Goal: Information Seeking & Learning: Learn about a topic

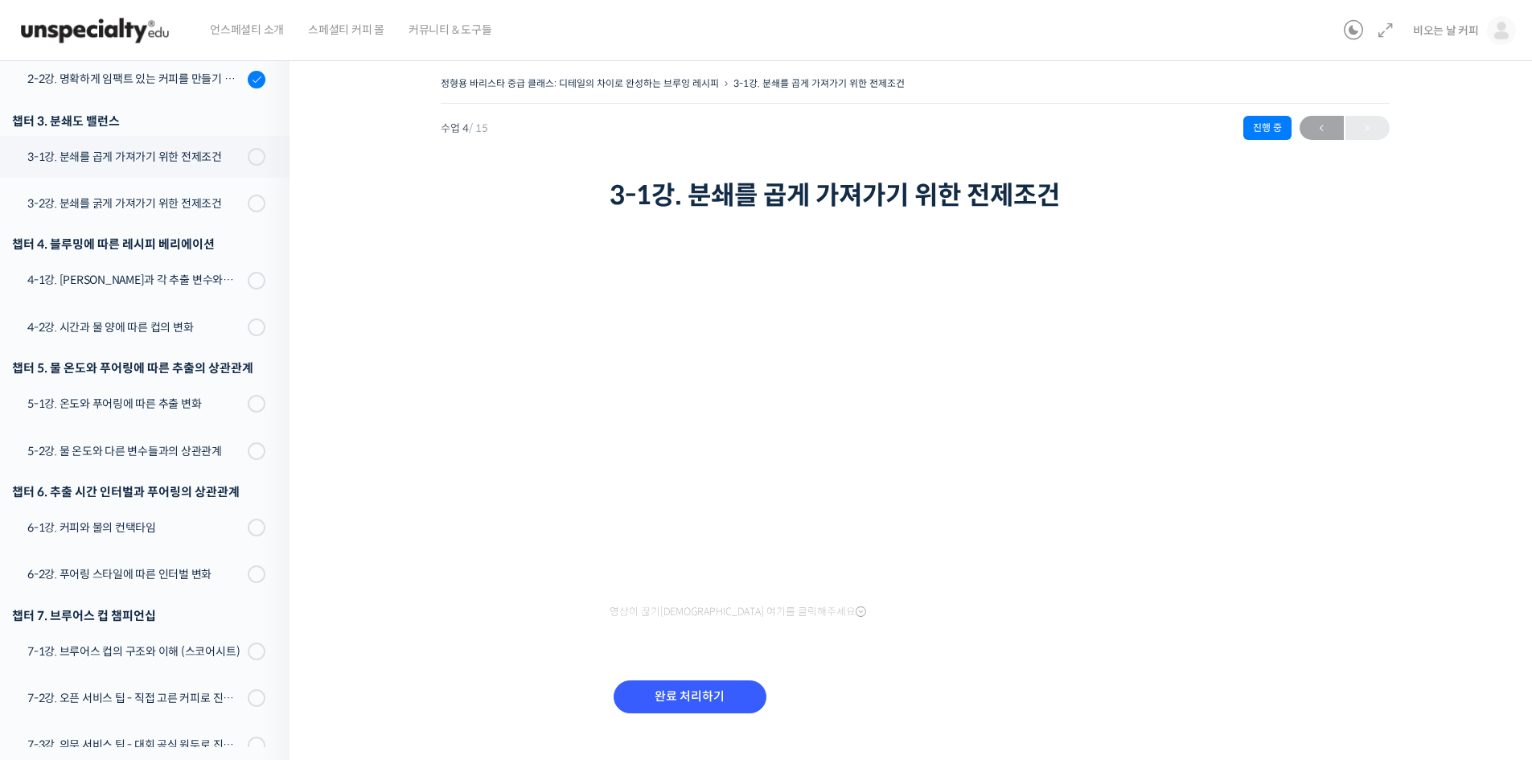
scroll to position [29, 0]
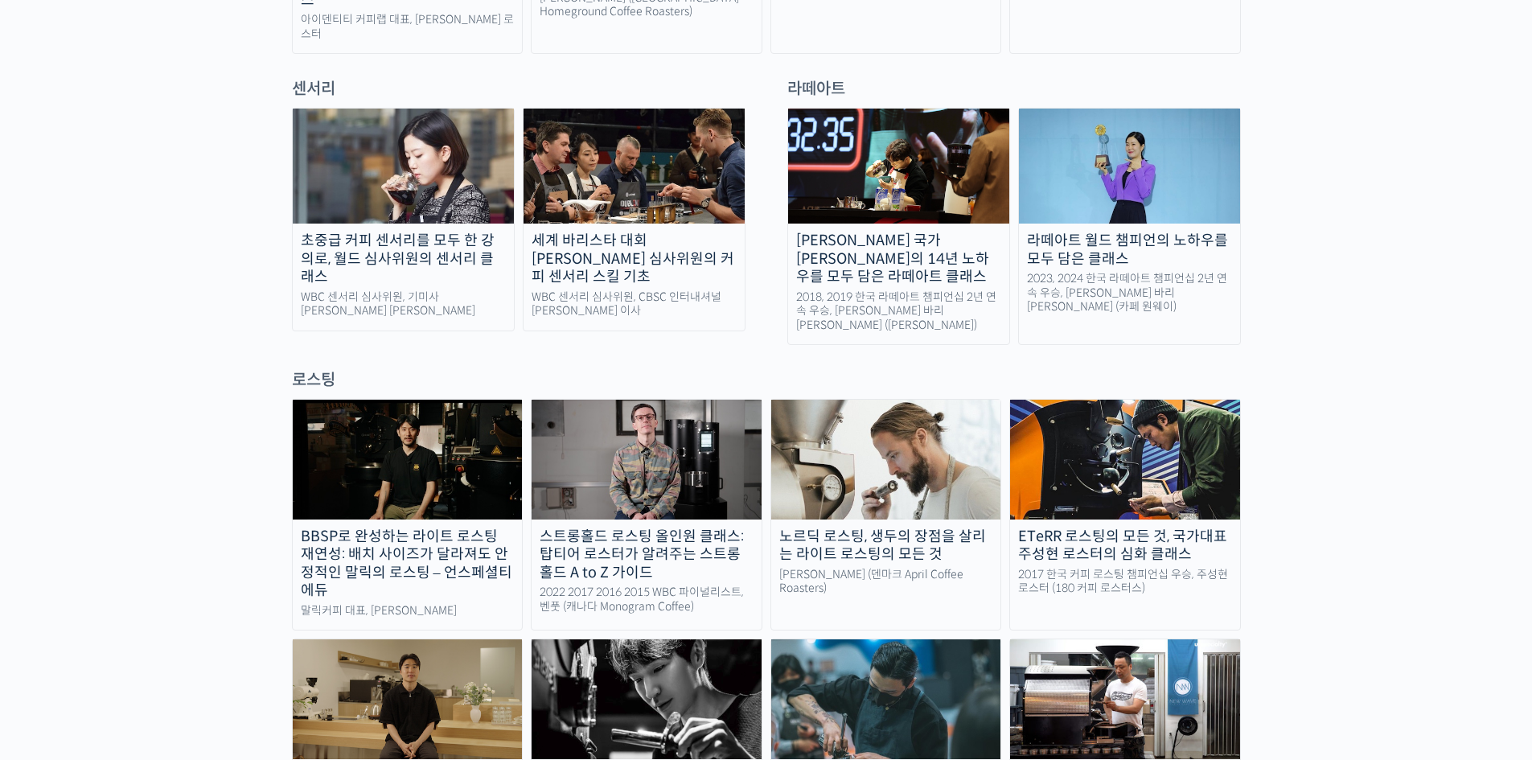
scroll to position [1019, 0]
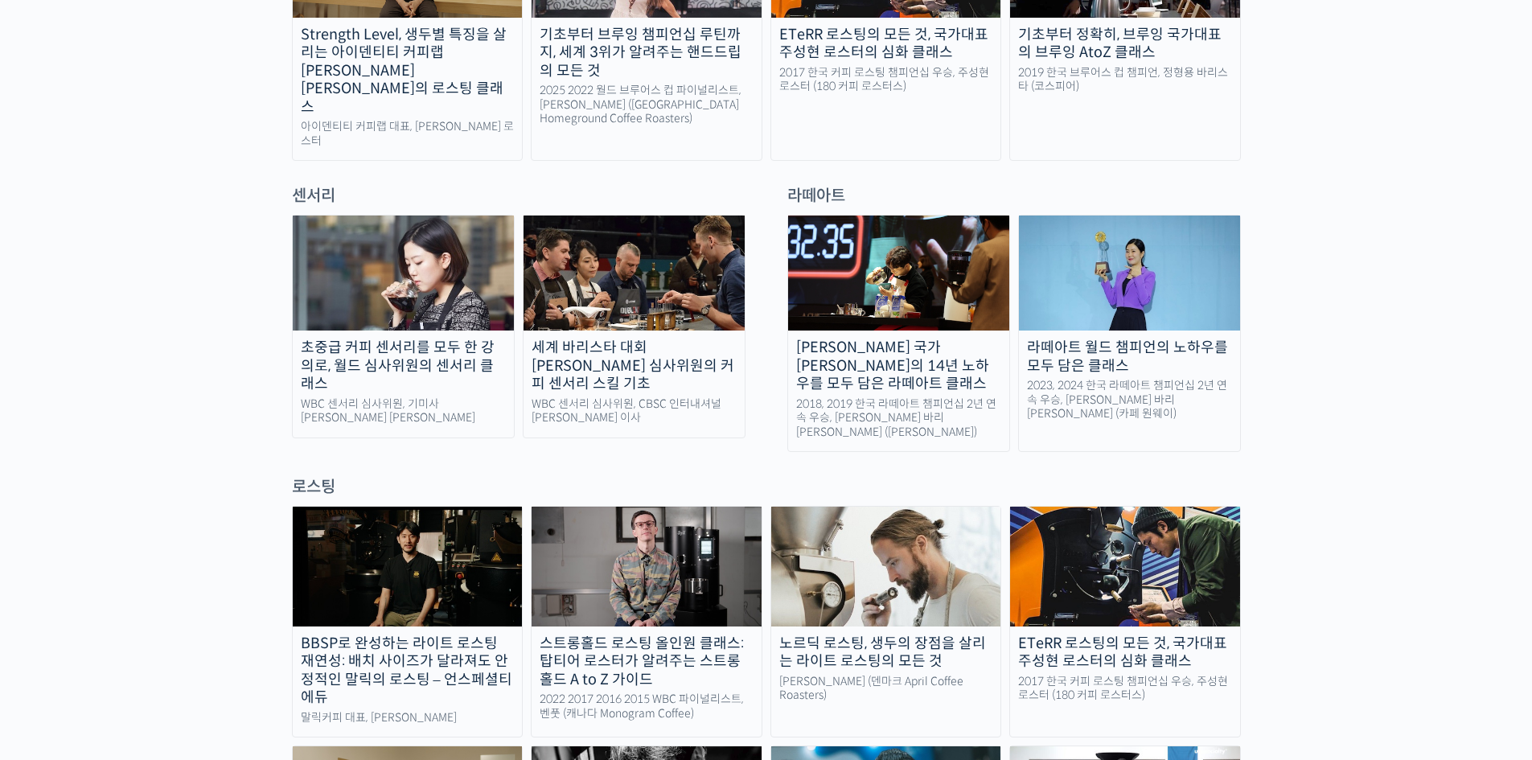
click at [920, 338] on div "최원재 국가대표의 14년 노하우를 모두 담은 라떼아트 클래스" at bounding box center [898, 365] width 221 height 55
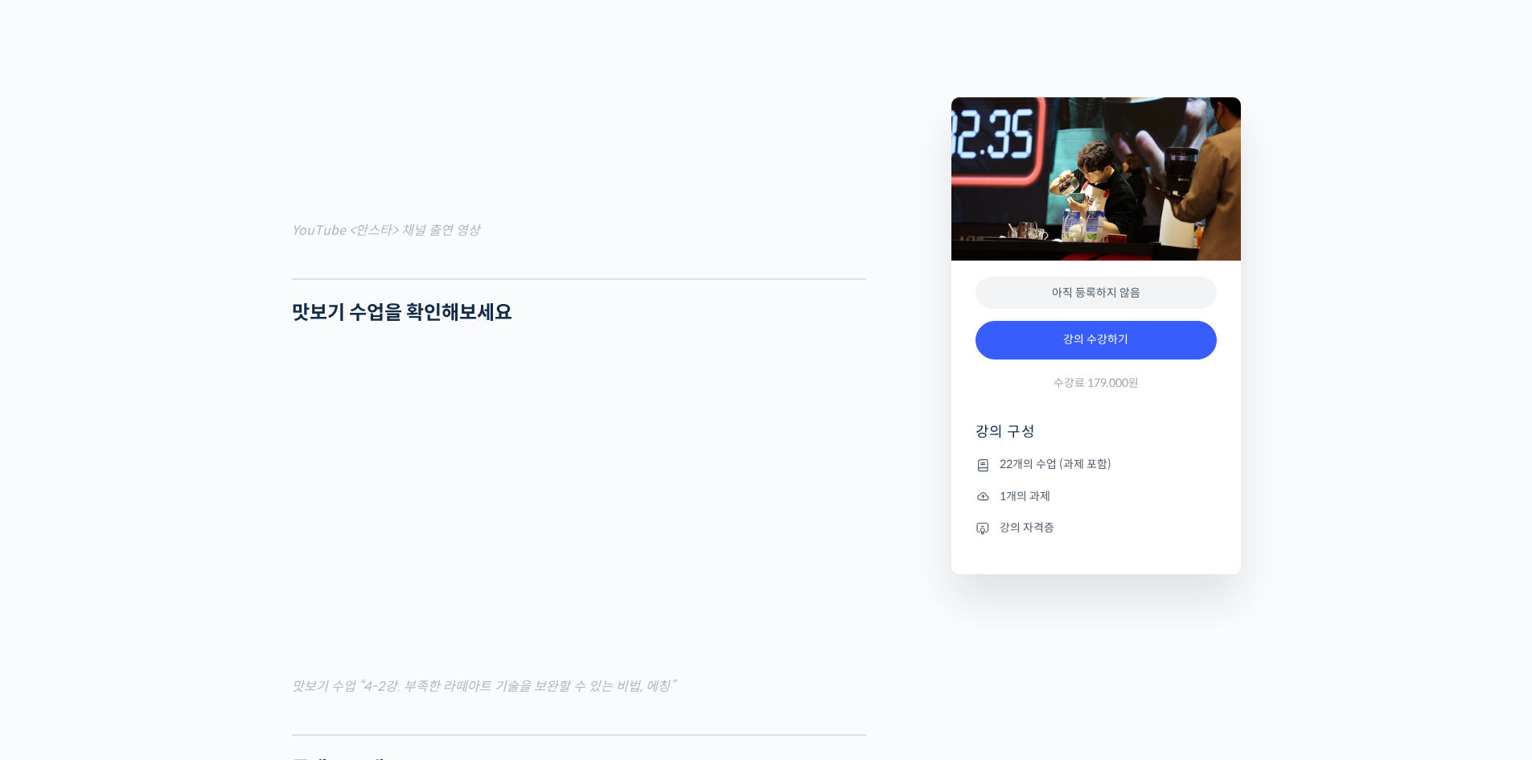
scroll to position [1854, 0]
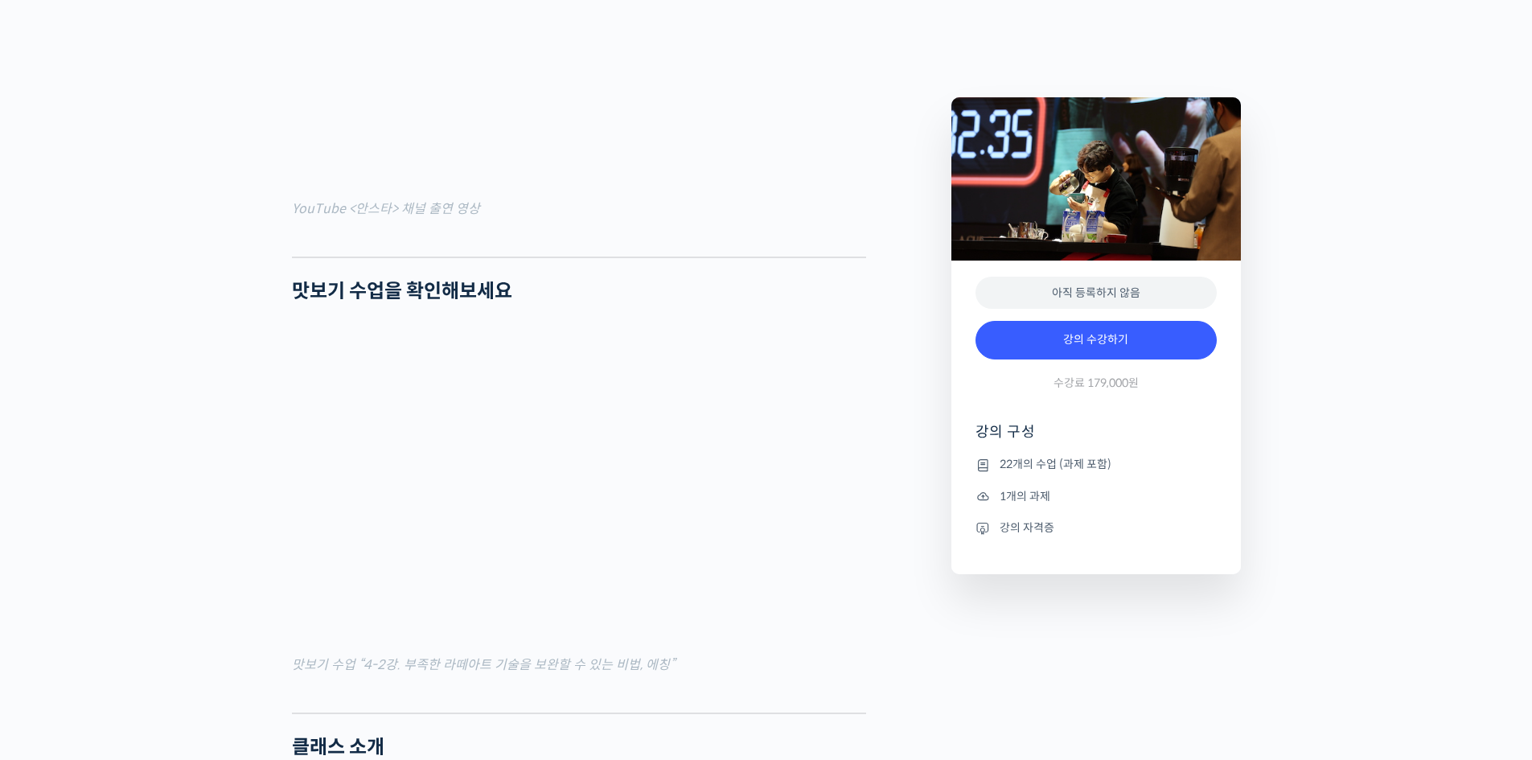
drag, startPoint x: 1533, startPoint y: 54, endPoint x: 1525, endPoint y: 191, distance: 137.7
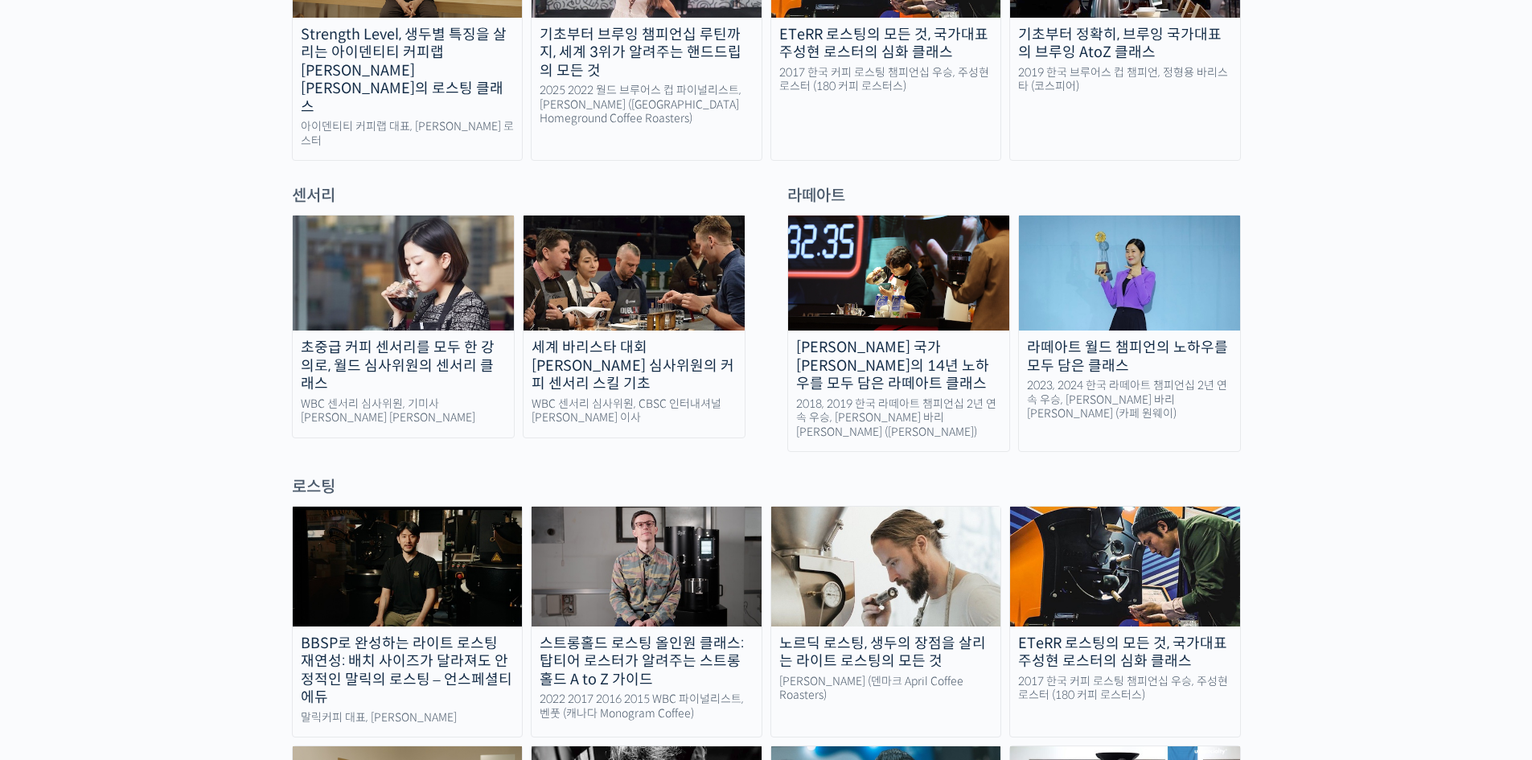
click at [1079, 379] on div "2023, 2024 한국 라떼아트 챔피언십 2년 연속 우승, 이지유 바리스타 (카페 원웨이)" at bounding box center [1129, 400] width 221 height 43
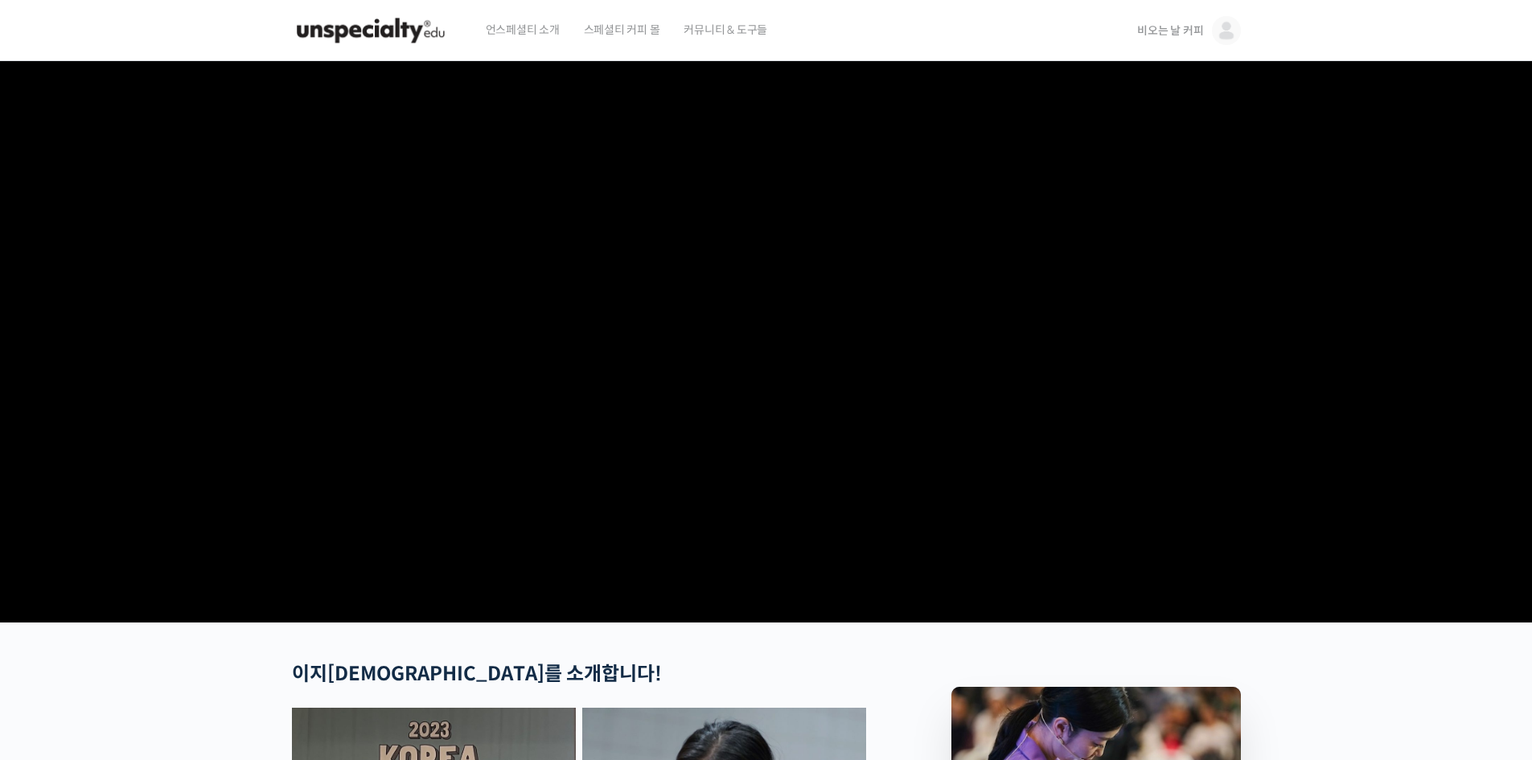
click at [404, 35] on img at bounding box center [371, 30] width 158 height 48
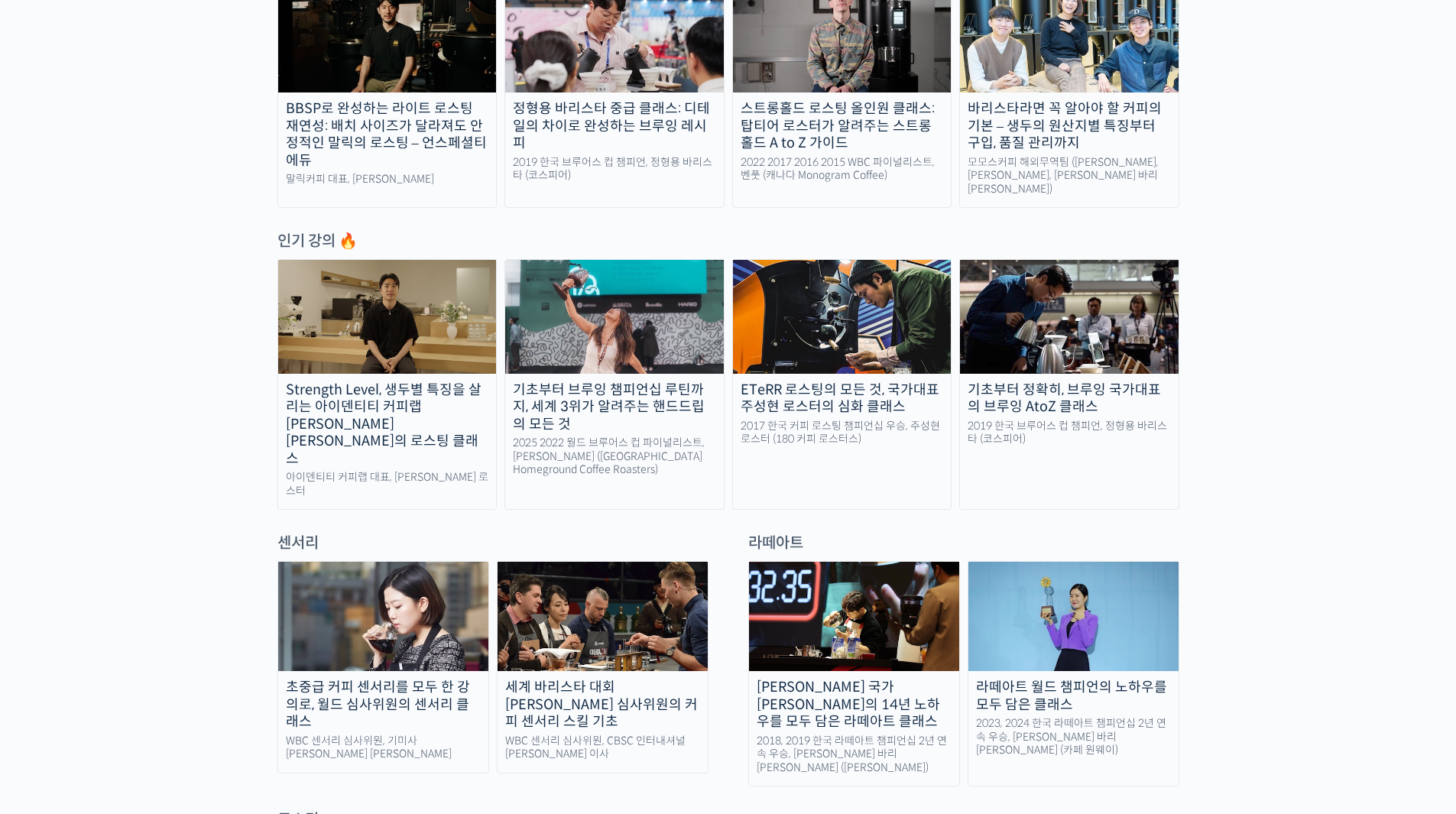
scroll to position [765, 0]
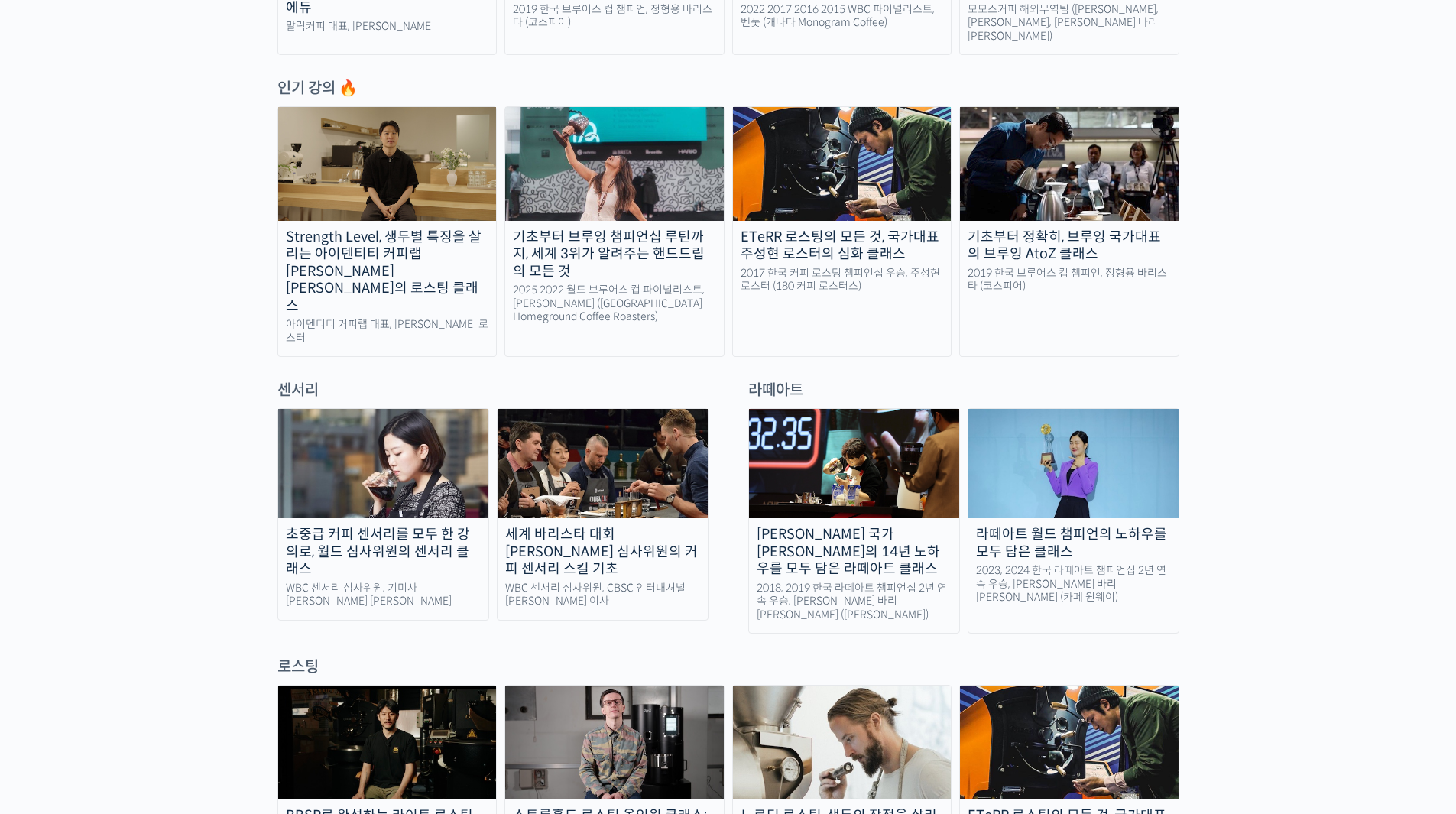
click at [849, 526] on div "[PERSON_NAME] 국가[PERSON_NAME]의 14년 노하우를 모두 담은 라떼아트 클래스" at bounding box center [853, 552] width 210 height 52
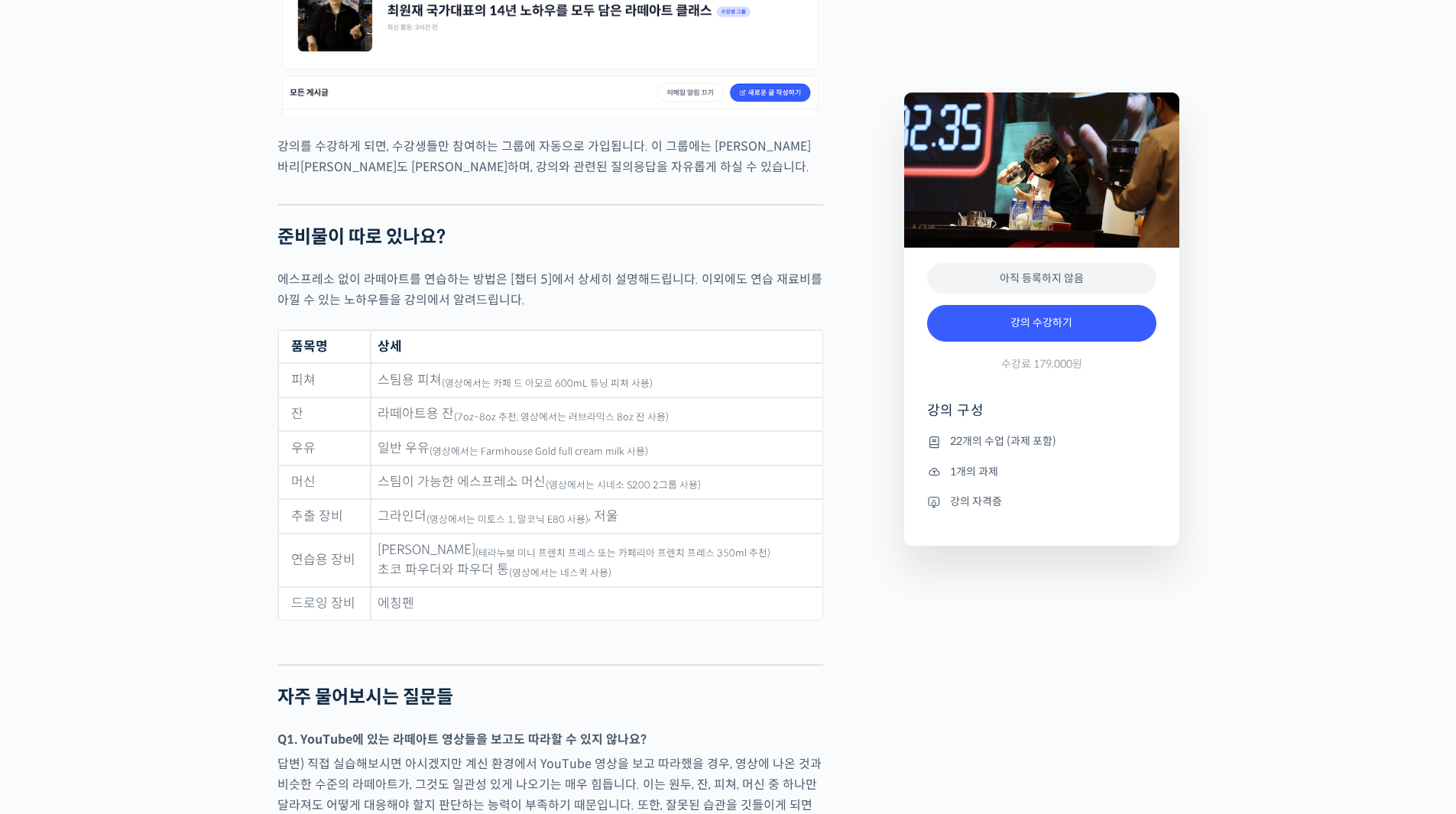
scroll to position [6460, 0]
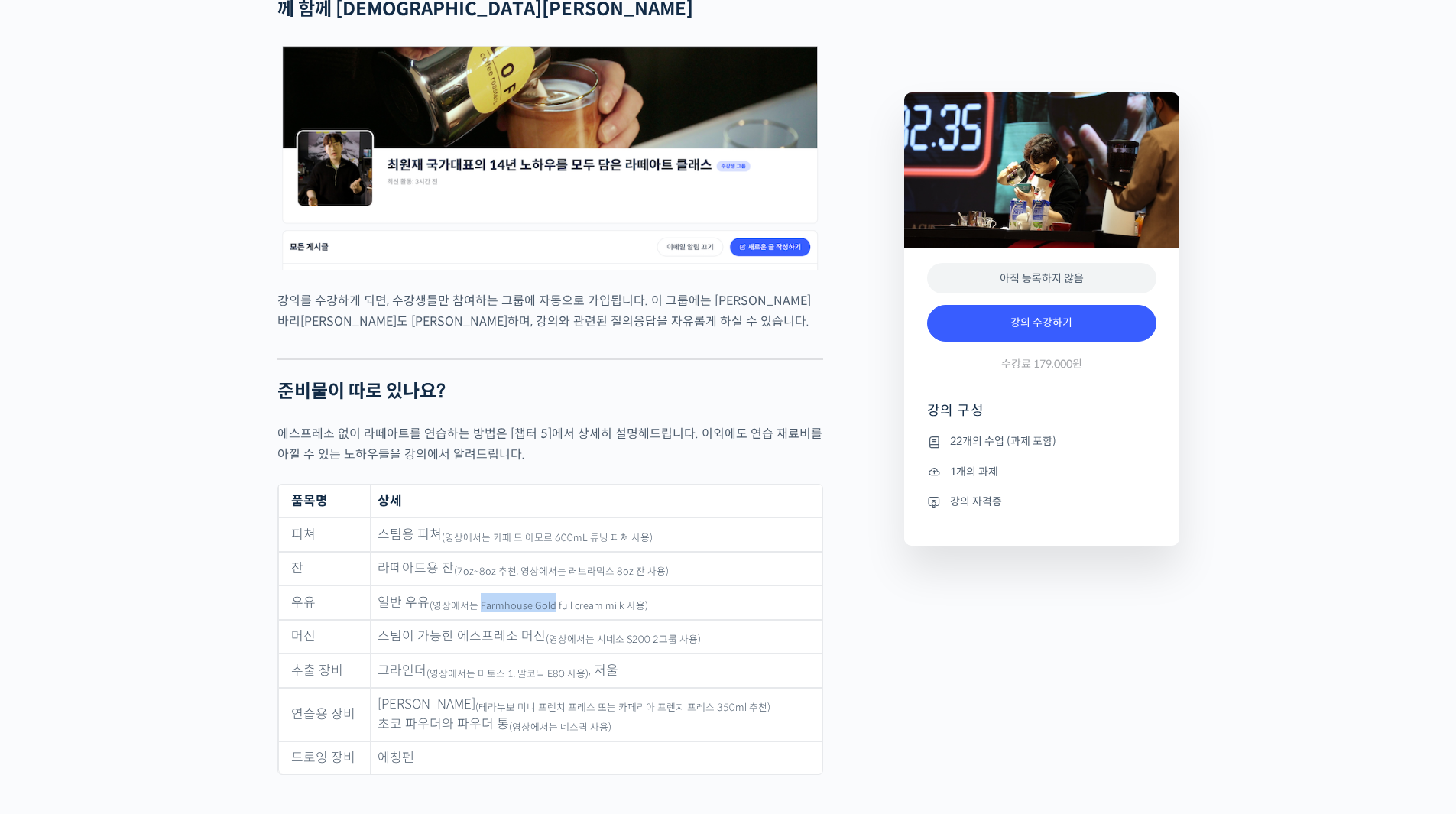
drag, startPoint x: 485, startPoint y: 416, endPoint x: 559, endPoint y: 424, distance: 74.4
click at [559, 586] on td "일반 우유 (영상에서는 Farmhouse Gold full cream milk 사용)" at bounding box center [596, 603] width 451 height 34
copy sub "Farmhouse Gold"
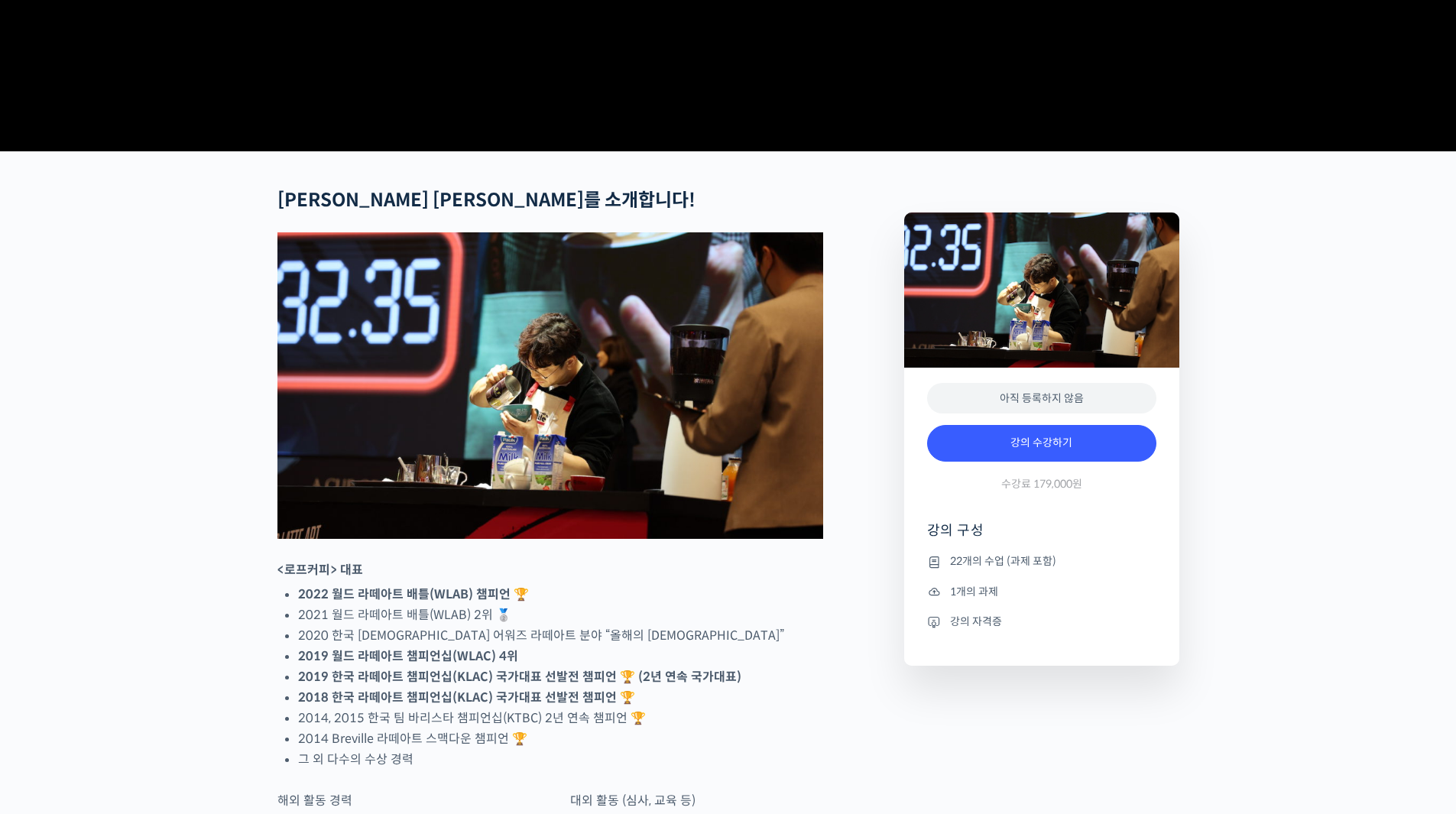
scroll to position [431, 0]
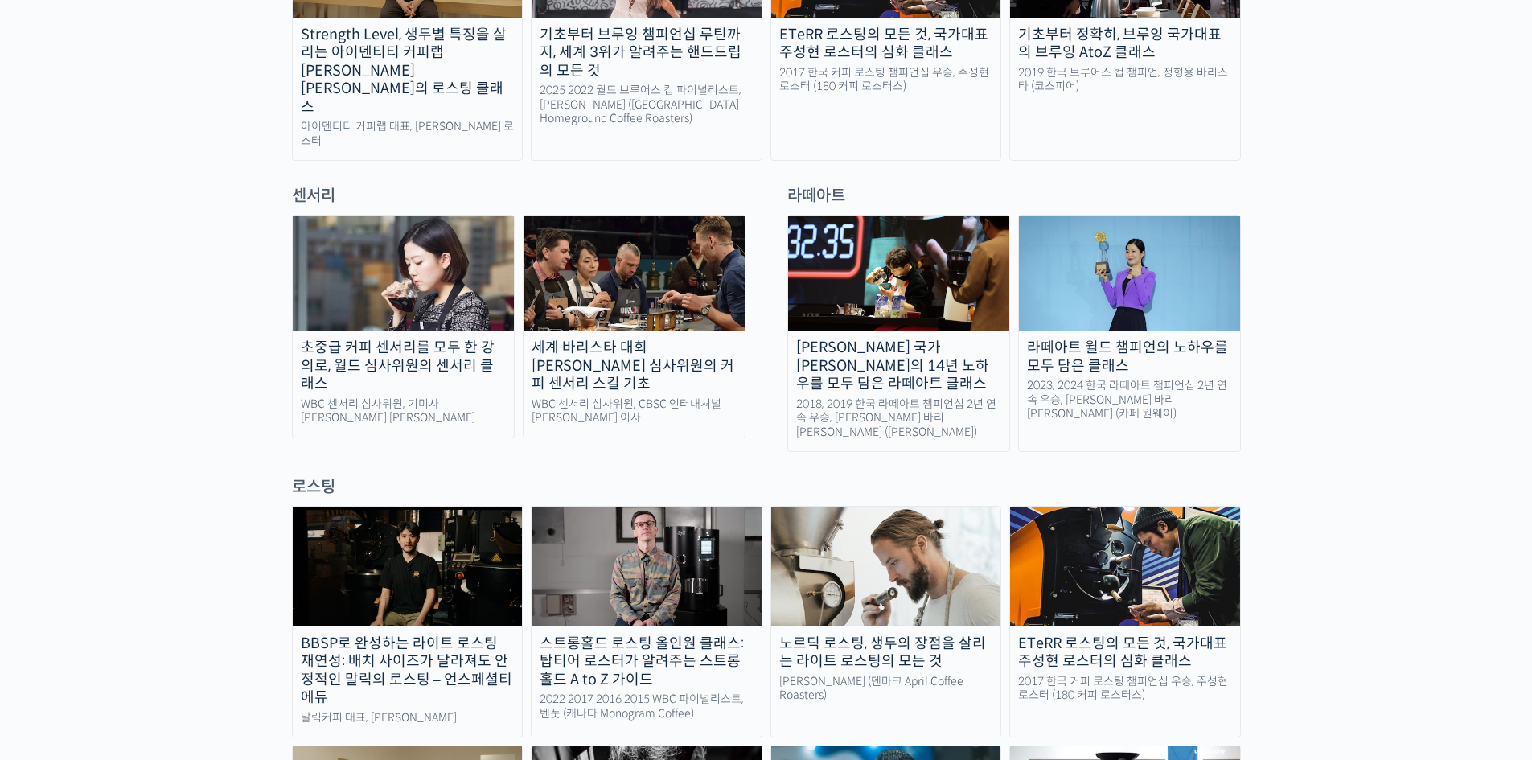
scroll to position [884, 0]
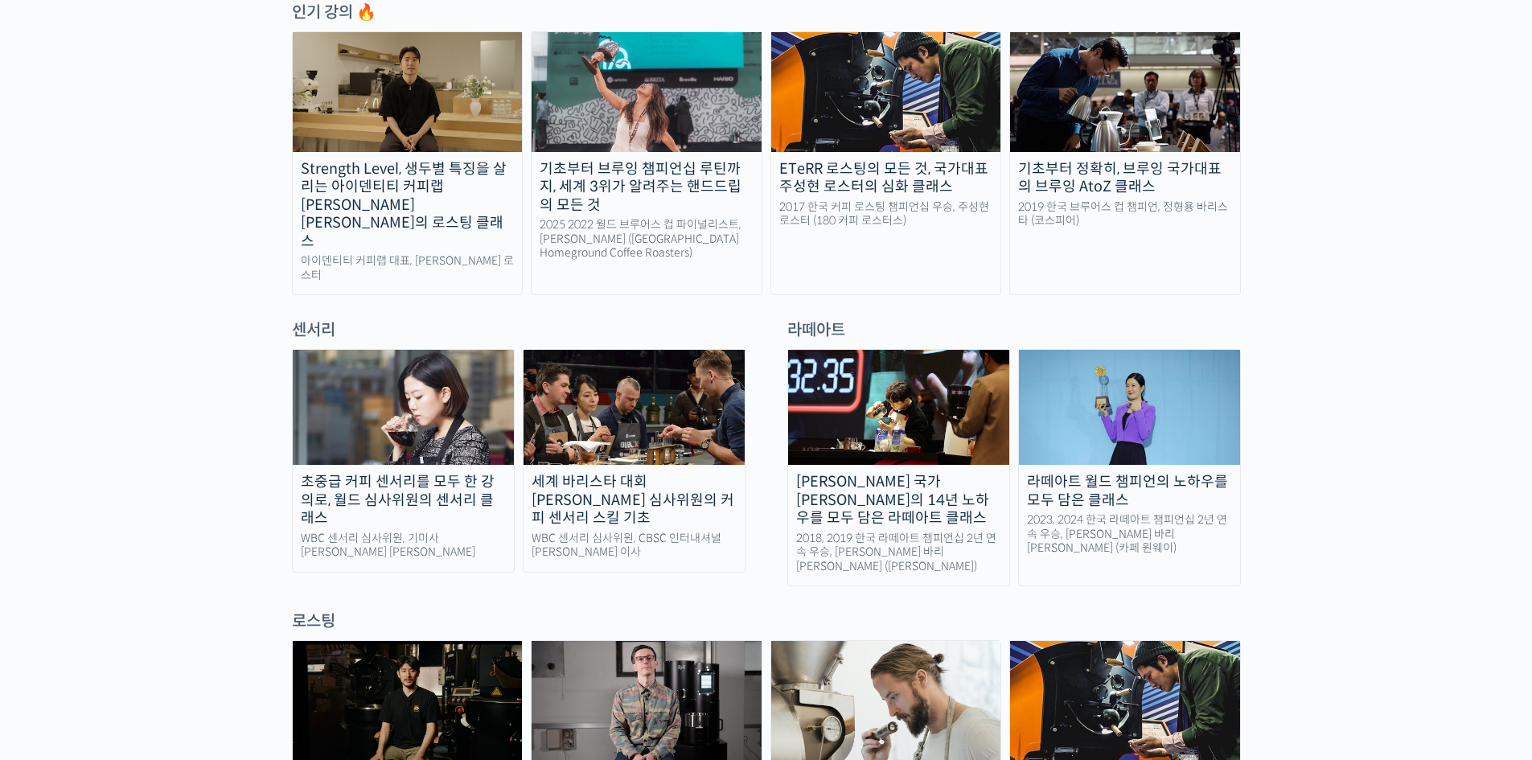
click at [1085, 473] on div "라떼아트 월드 챔피언의 노하우를 모두 담은 클래스" at bounding box center [1129, 491] width 221 height 36
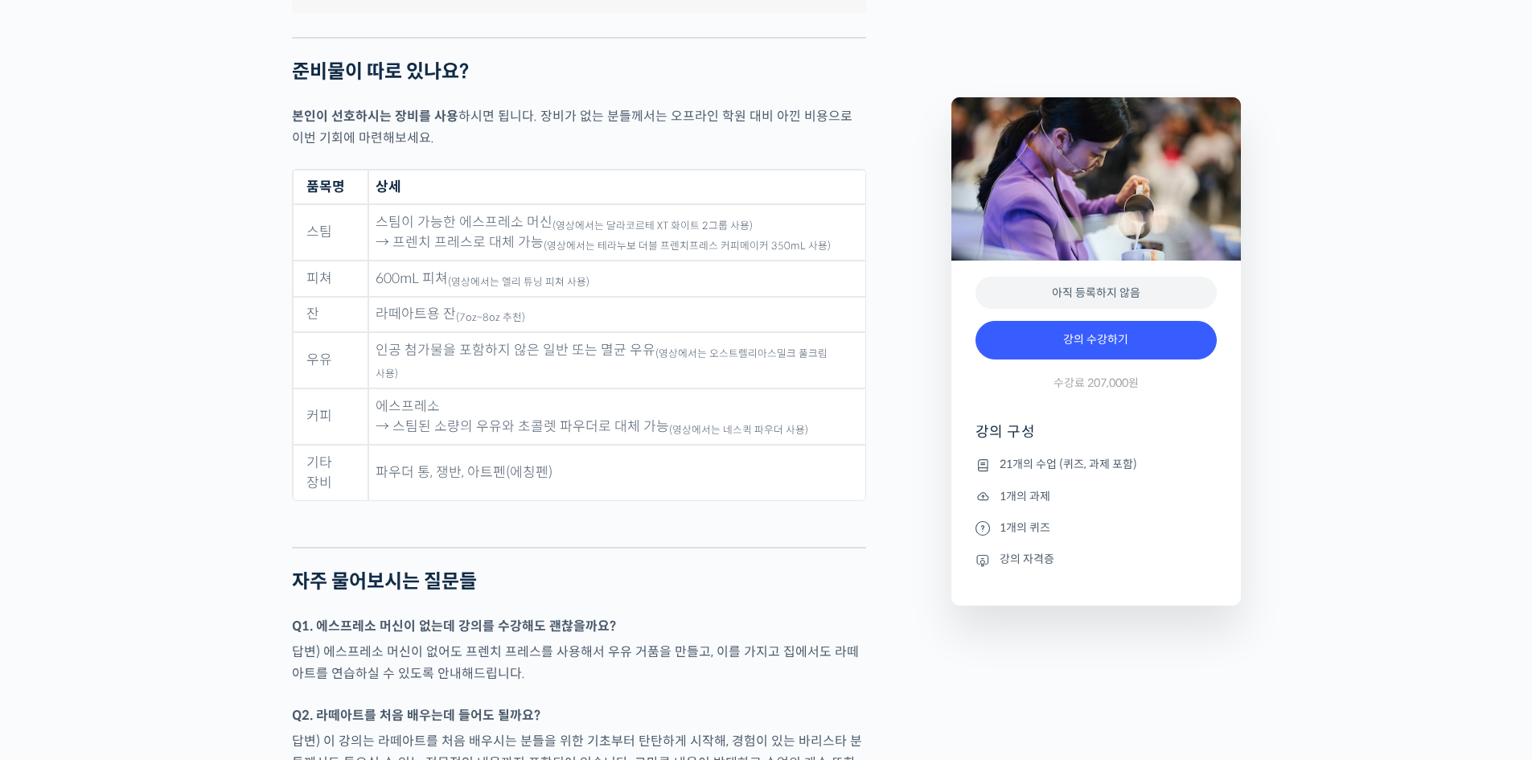
scroll to position [7000, 0]
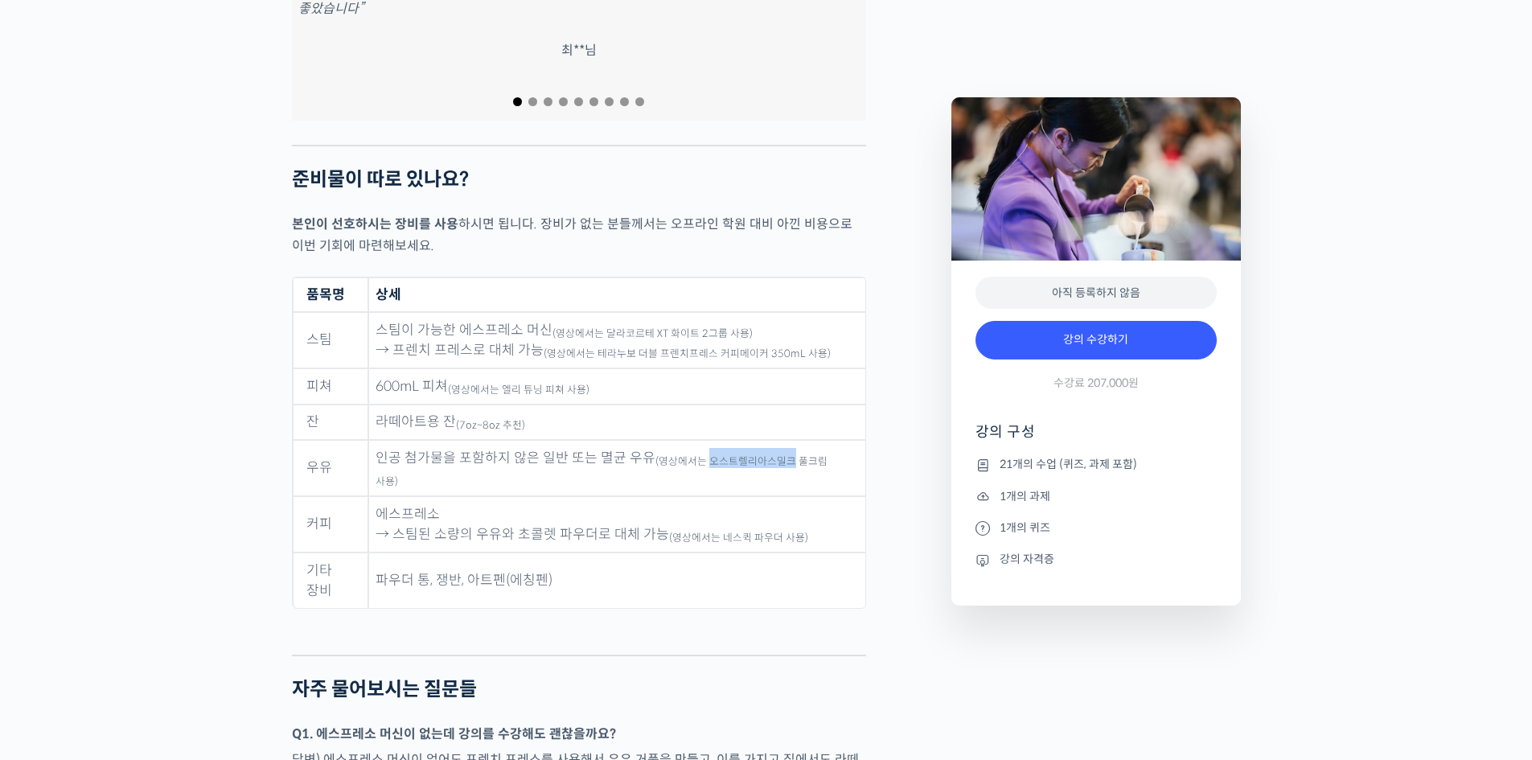
drag, startPoint x: 706, startPoint y: 408, endPoint x: 790, endPoint y: 417, distance: 84.1
click at [790, 440] on td "인공 첨가물을 포함하지 않은 일반 또는 멸균 우유 (영상에서는 오스트렐리아스밀크 풀크림 사용)" at bounding box center [616, 468] width 497 height 56
copy sub "오스트렐리아스밀크"
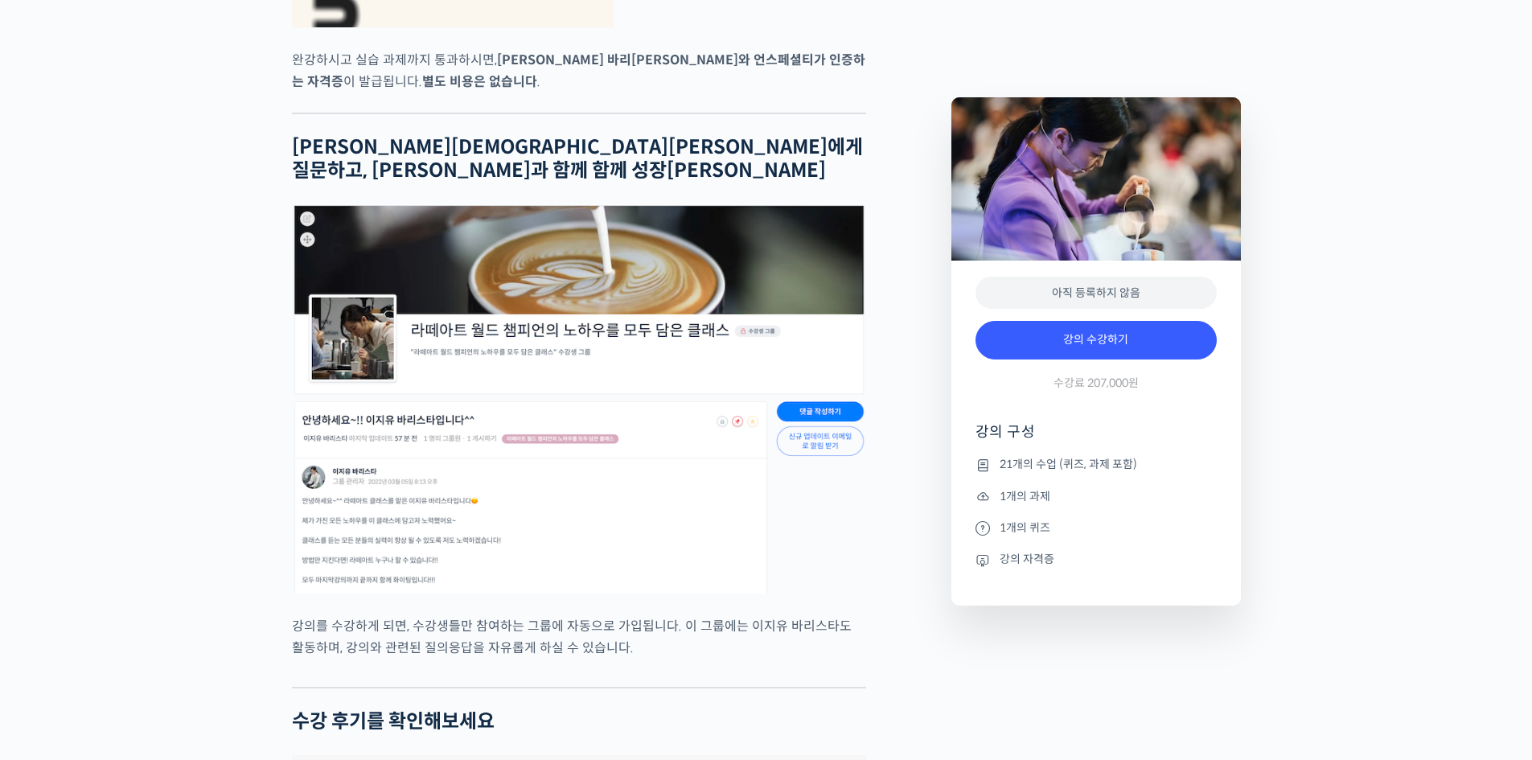
scroll to position [6154, 0]
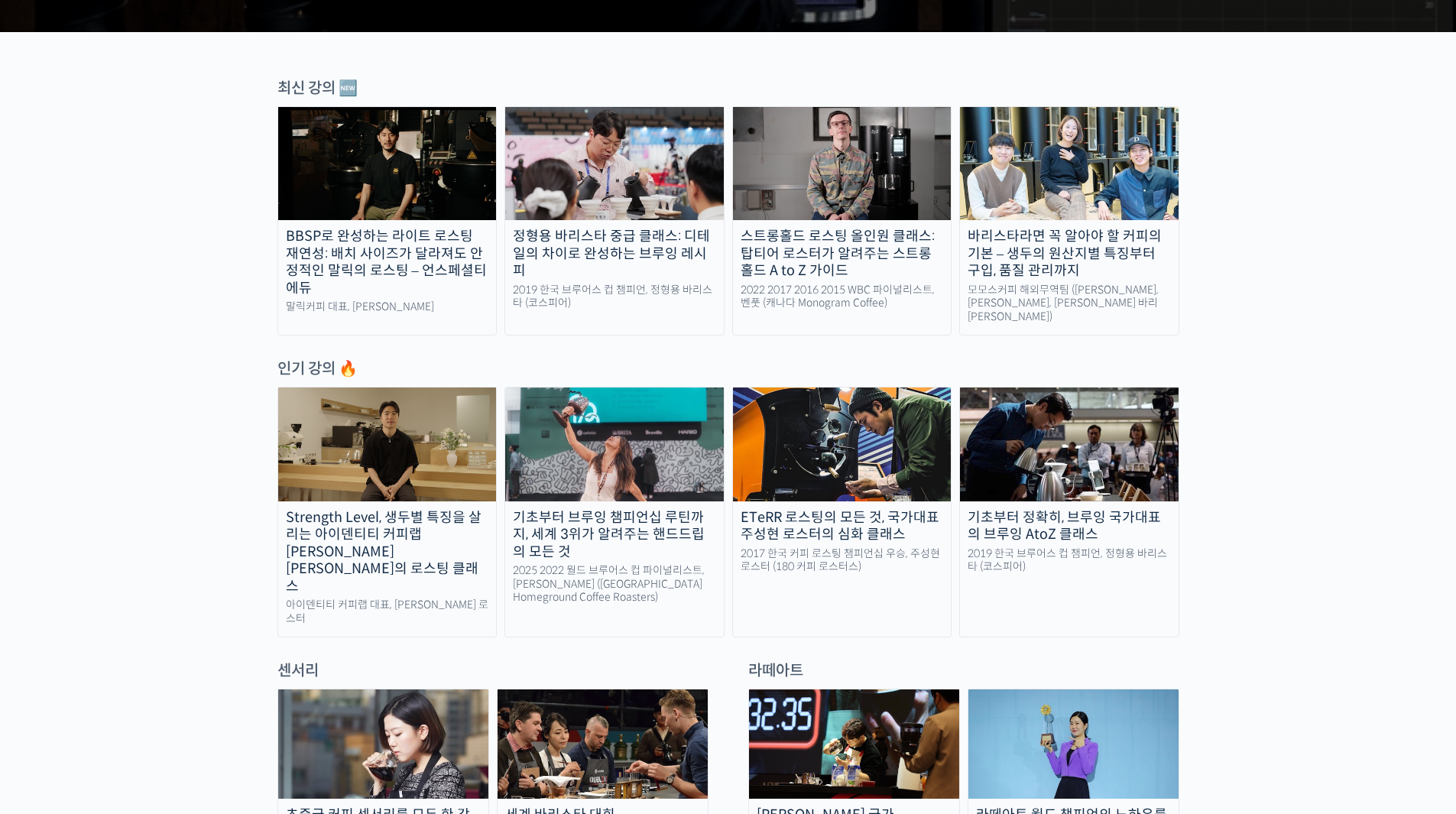
scroll to position [637, 0]
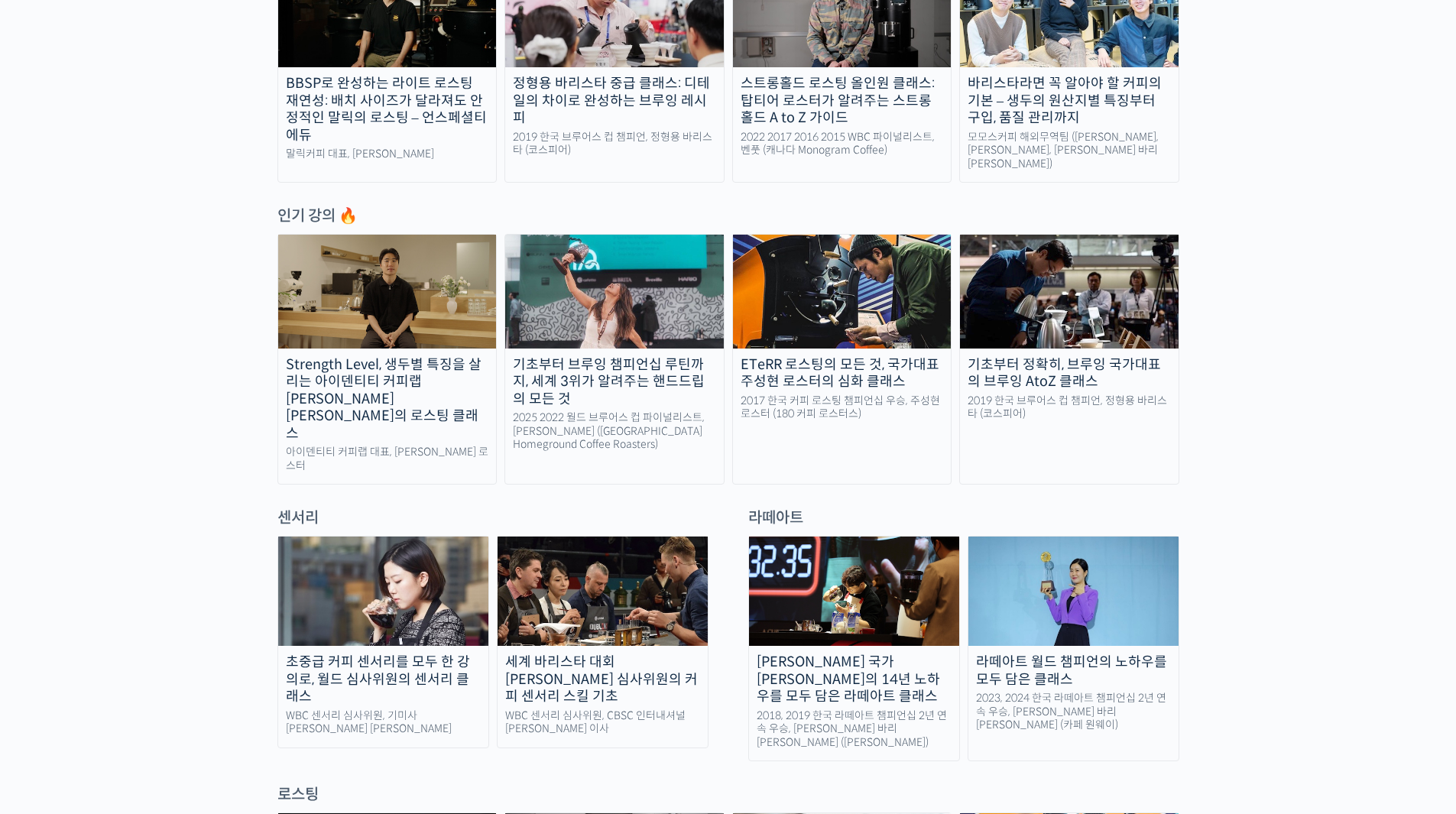
click at [1078, 653] on div "라떼아트 월드 챔피언의 노하우를 모두 담은 클래스" at bounding box center [1073, 670] width 210 height 34
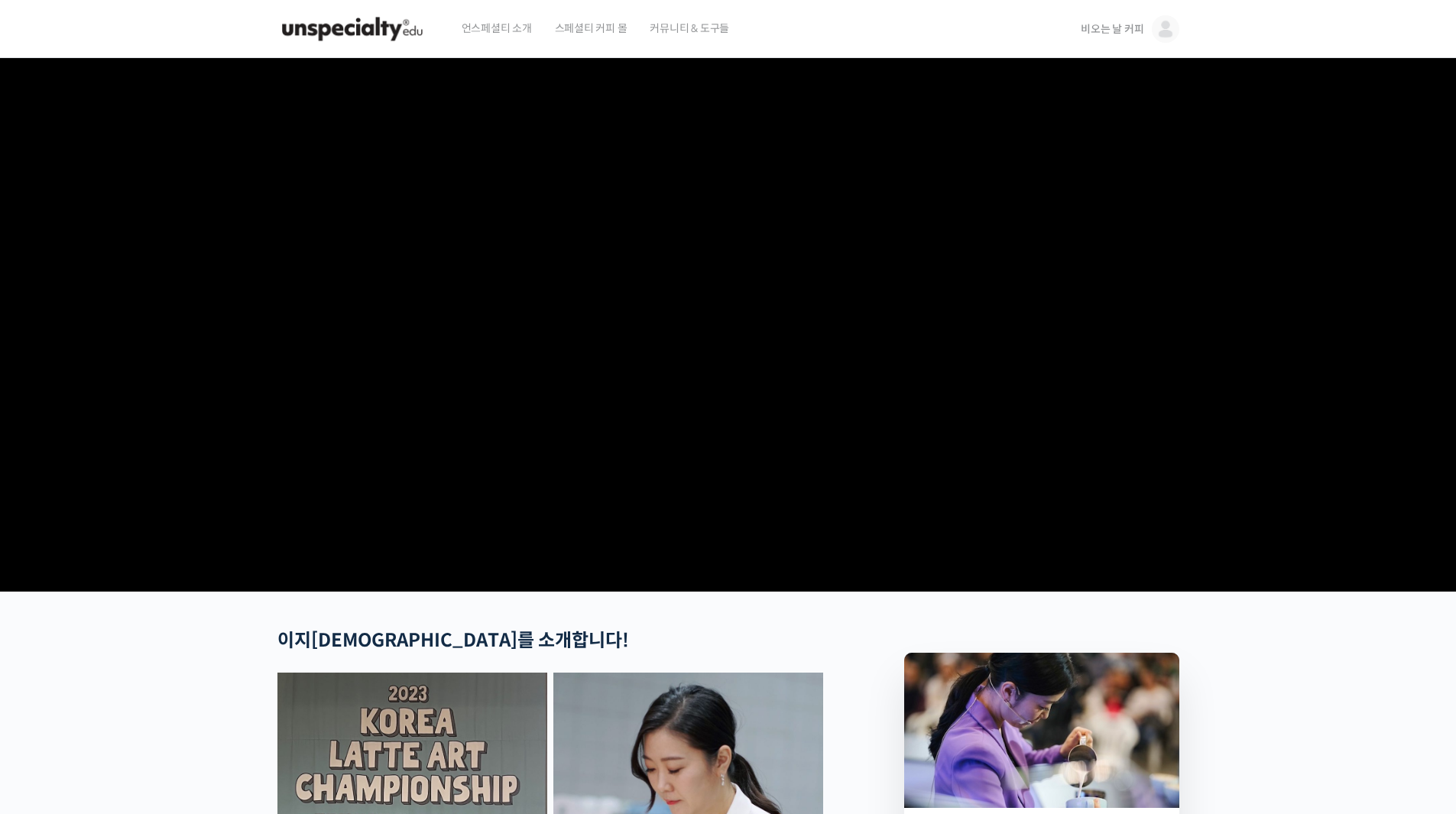
click at [387, 30] on img at bounding box center [353, 29] width 150 height 46
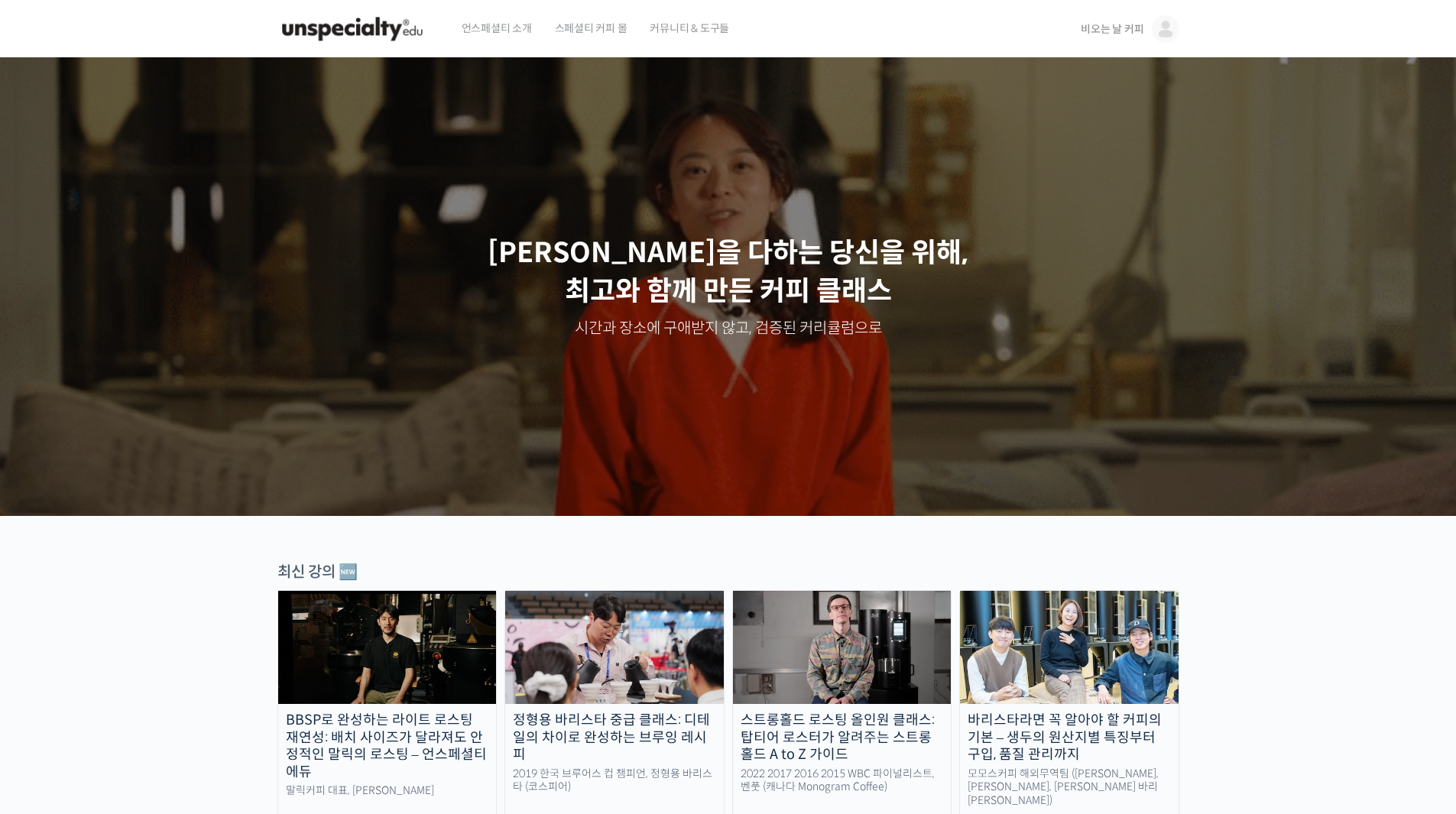
click at [384, 36] on img at bounding box center [353, 29] width 150 height 46
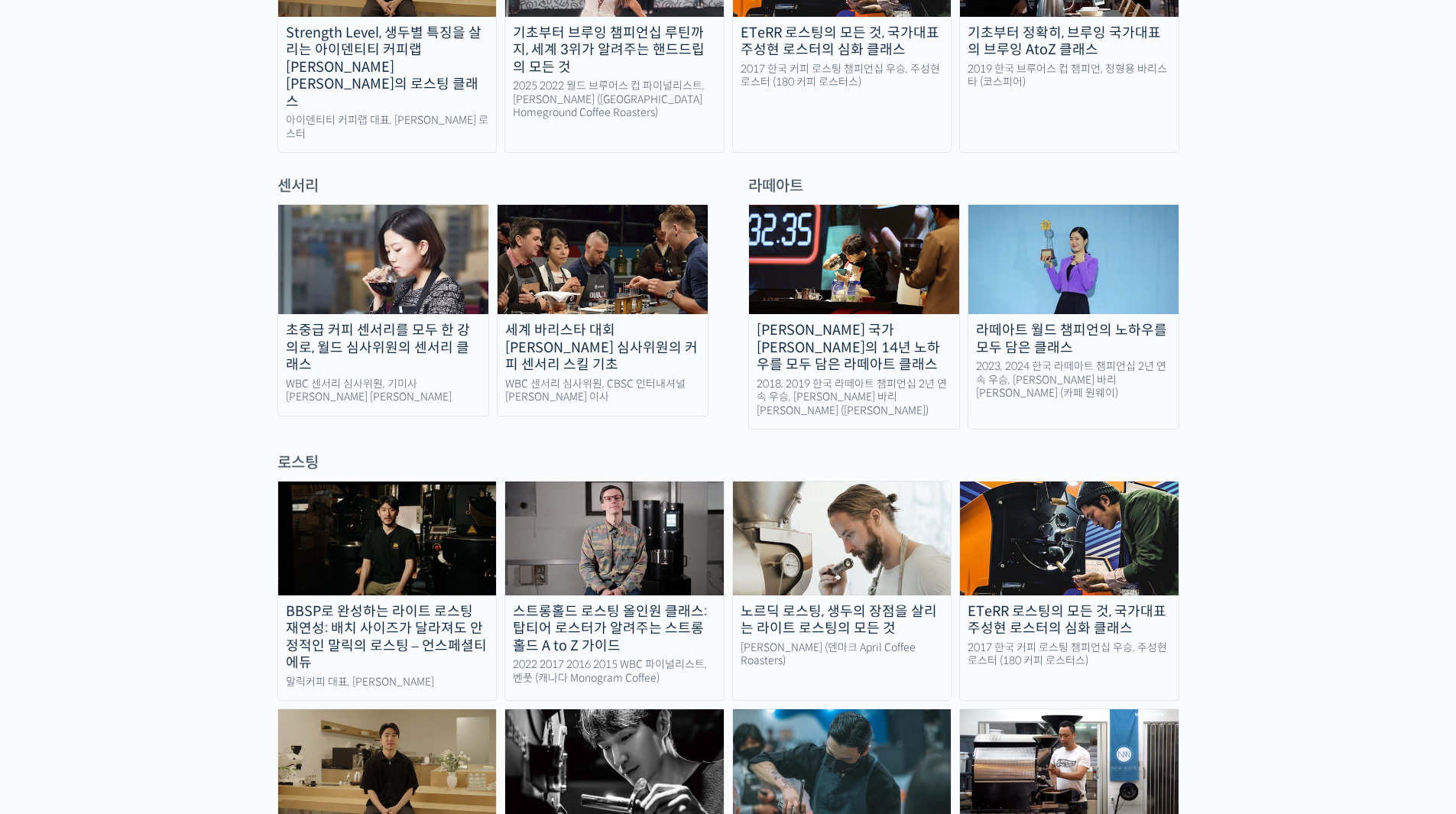
scroll to position [841, 0]
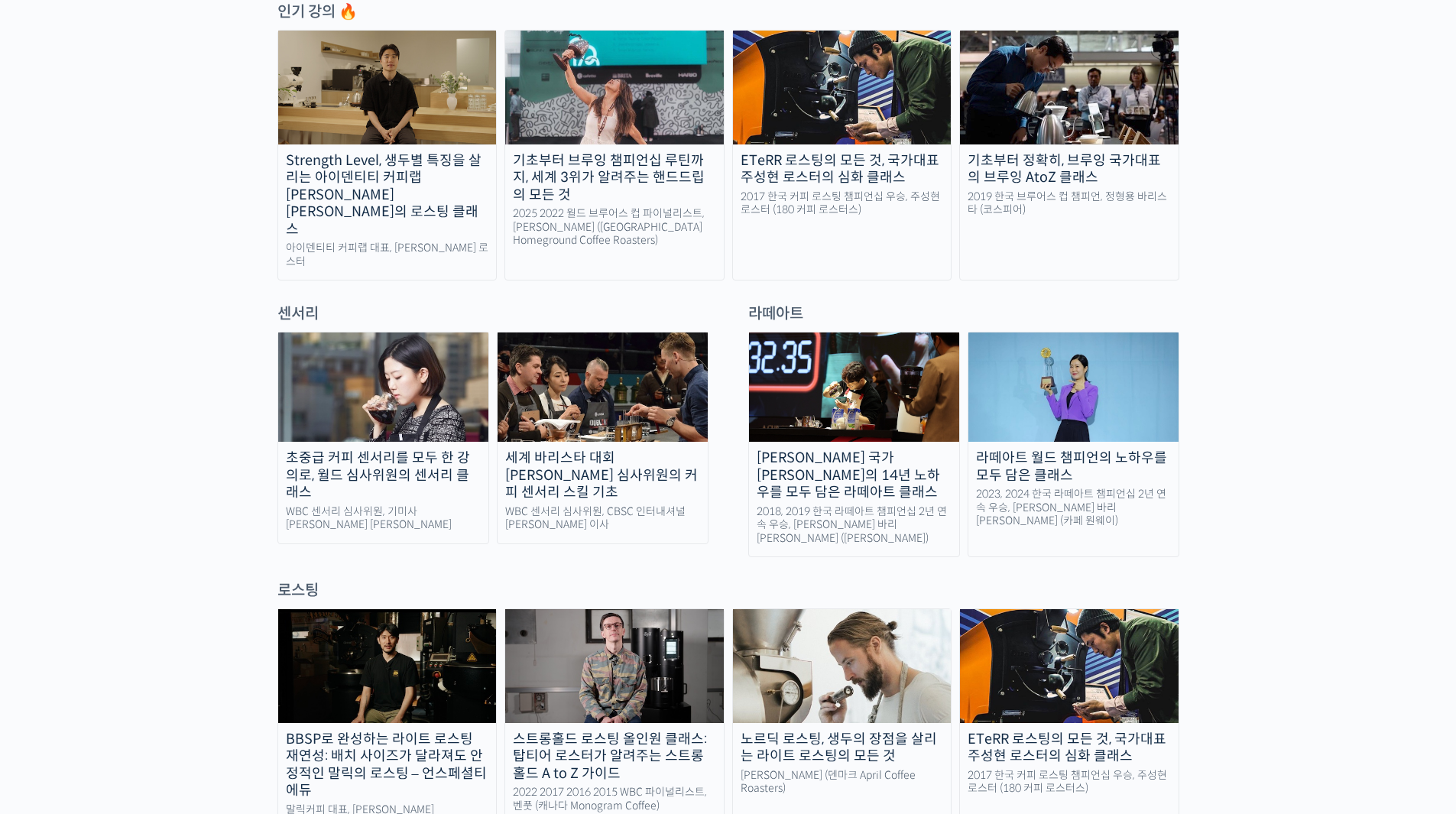
click at [899, 505] on div "2018, 2019 한국 라떼아트 챔피언십 2년 연속 우승, [PERSON_NAME] 바리[PERSON_NAME] ([PERSON_NAME])" at bounding box center [853, 525] width 210 height 41
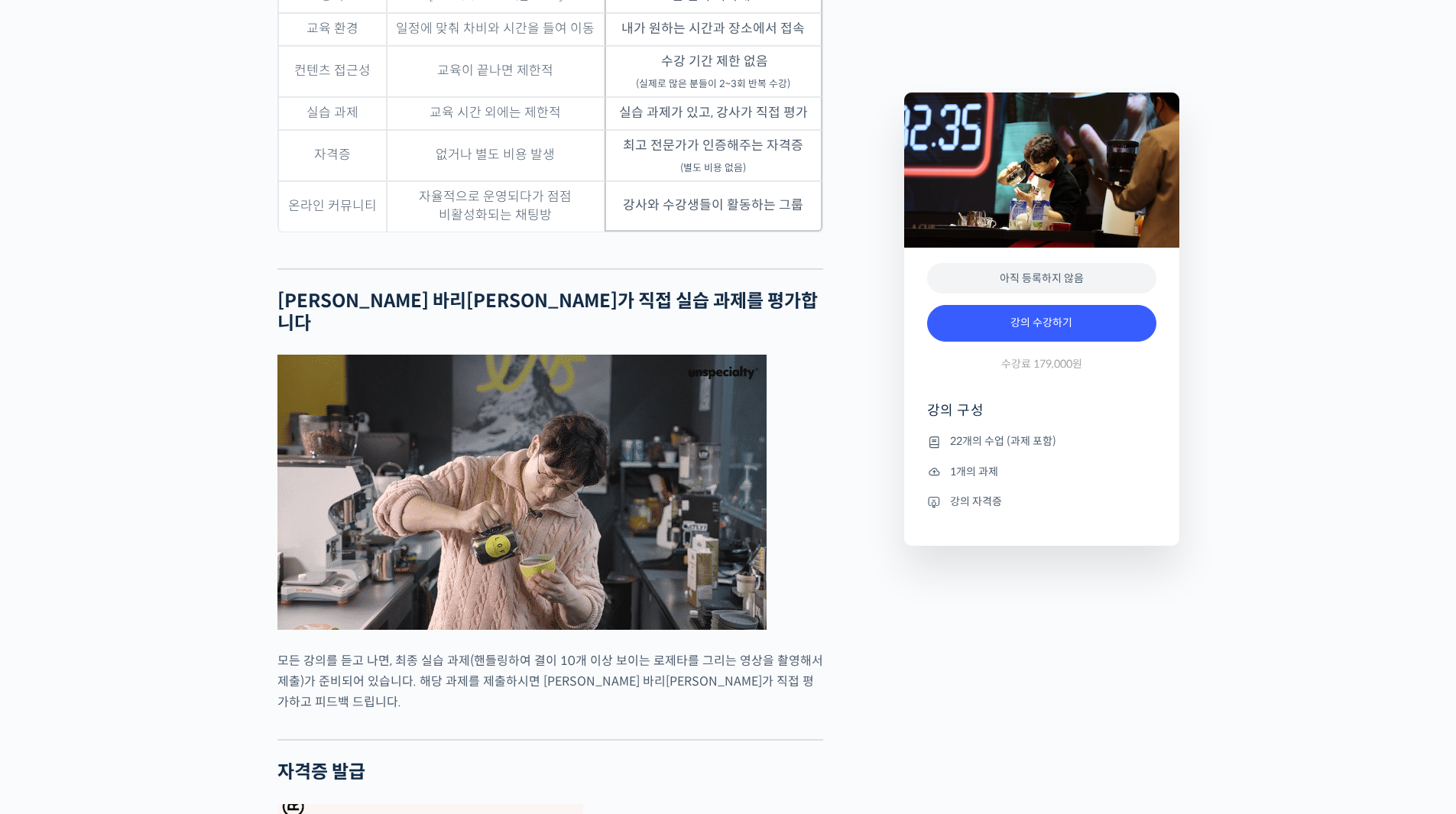
scroll to position [4727, 0]
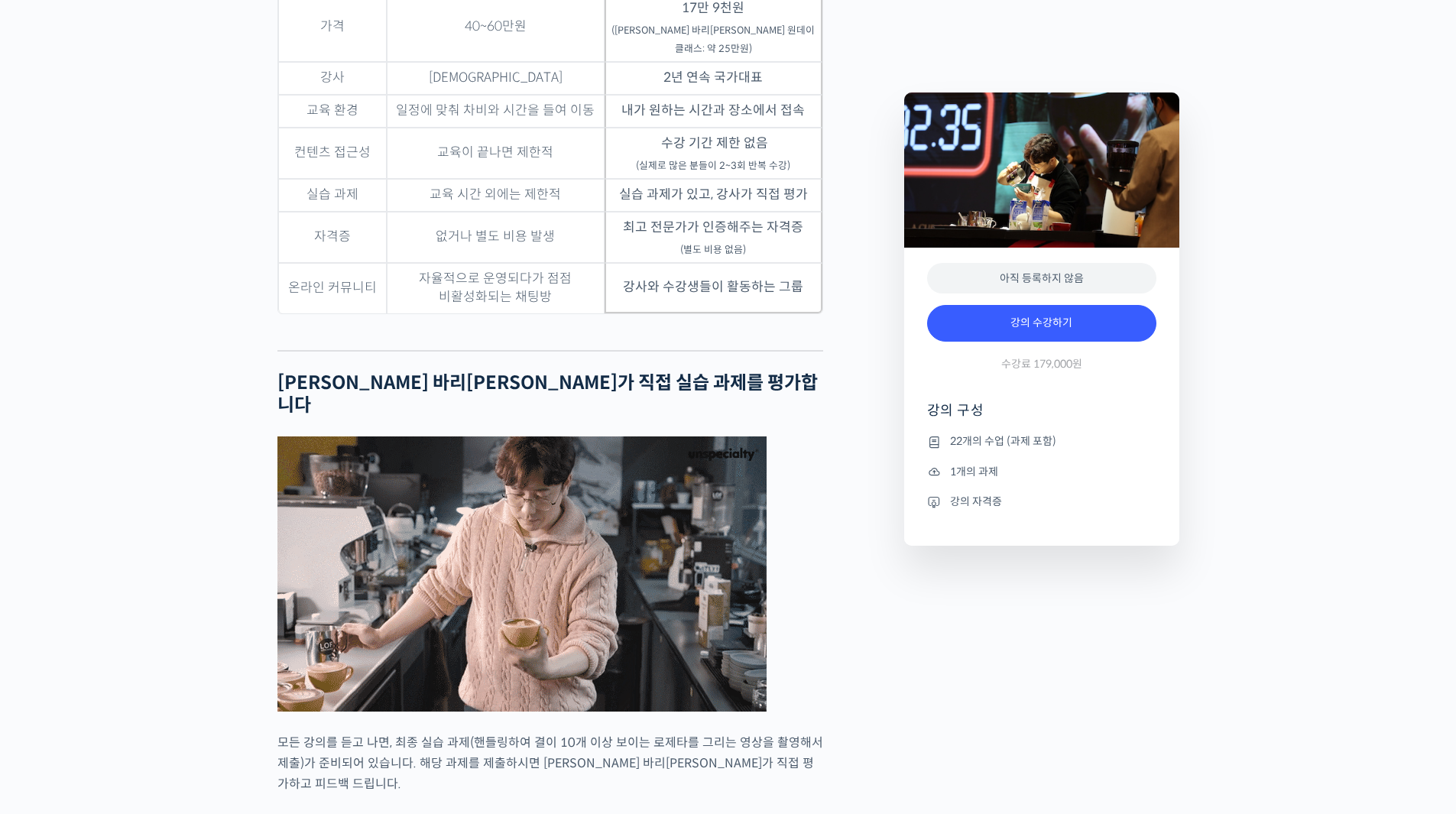
click at [1267, 797] on div "최원재 국가대표의 14년 노하우를 모두 담은 라떼아트 클래스 강의 상세 내용 확인하기 최원재 바리스타를 소개합니다! <로프커피> 대표 2022…" at bounding box center [728, 288] width 1456 height 8772
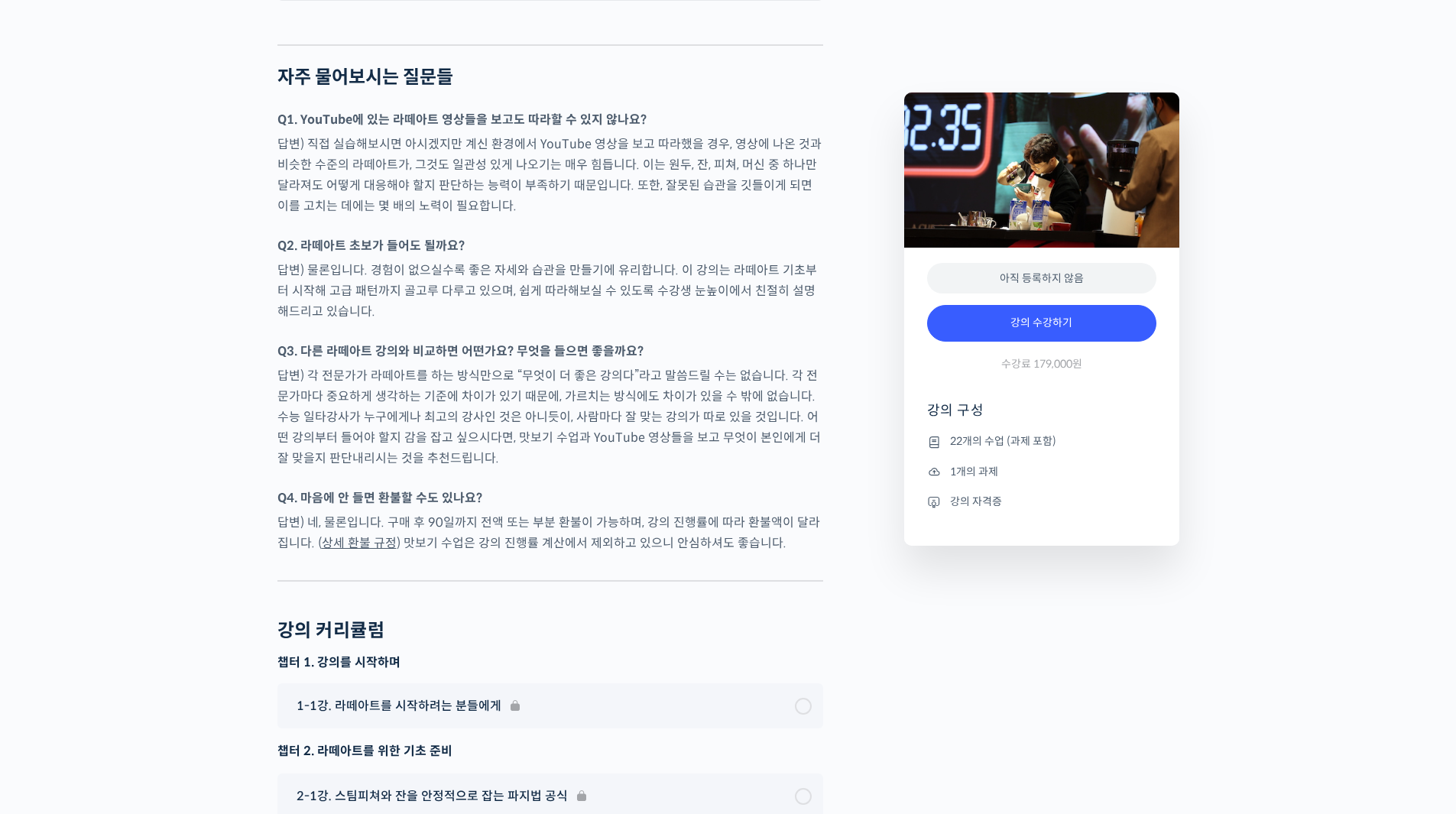
scroll to position [7158, 0]
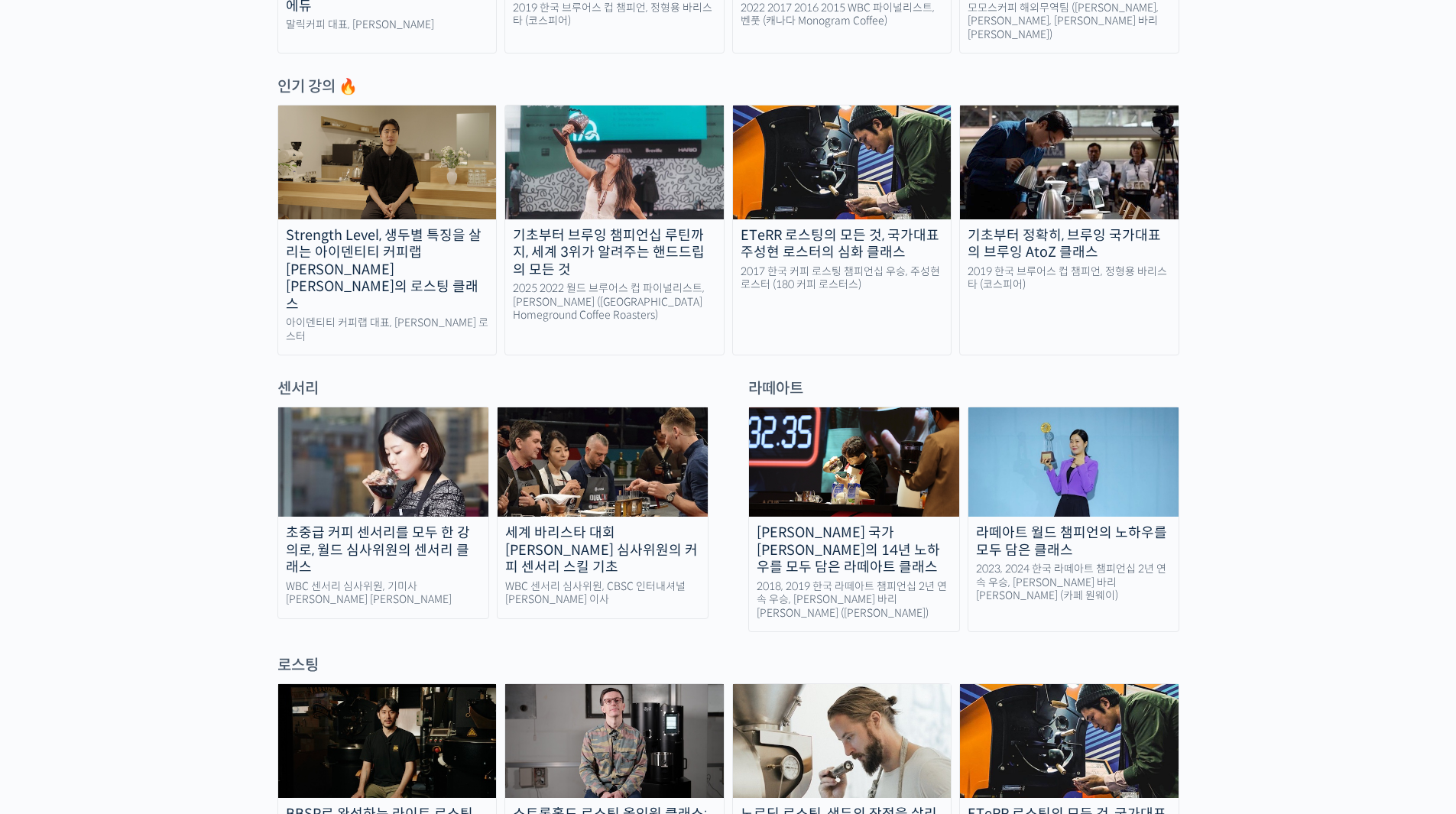
click at [1056, 526] on div "라떼아트 월드 챔피언의 노하우를 모두 담은 클래스" at bounding box center [1073, 542] width 210 height 34
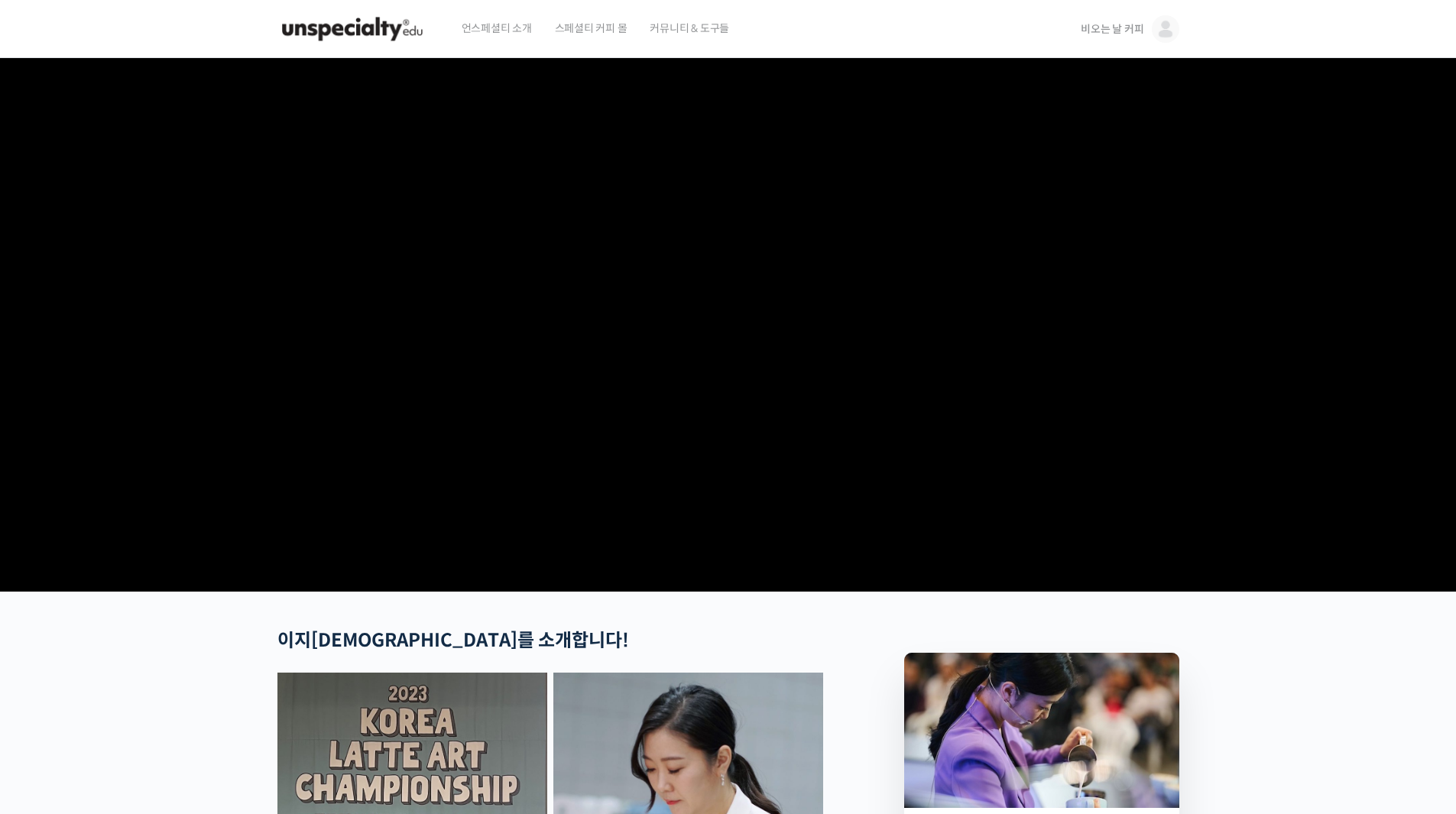
click at [1388, 339] on section at bounding box center [728, 324] width 1456 height 533
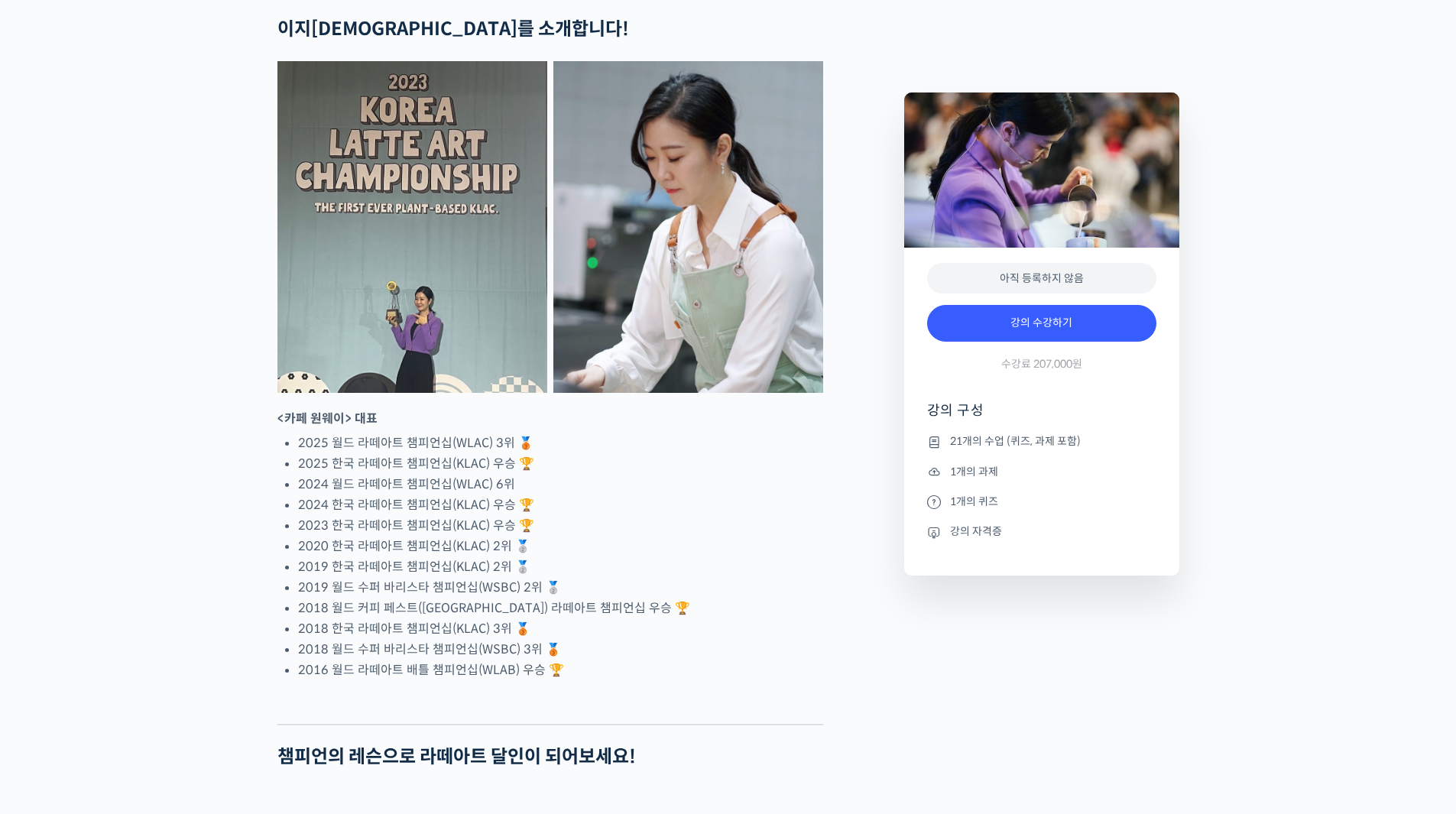
scroll to position [535, 0]
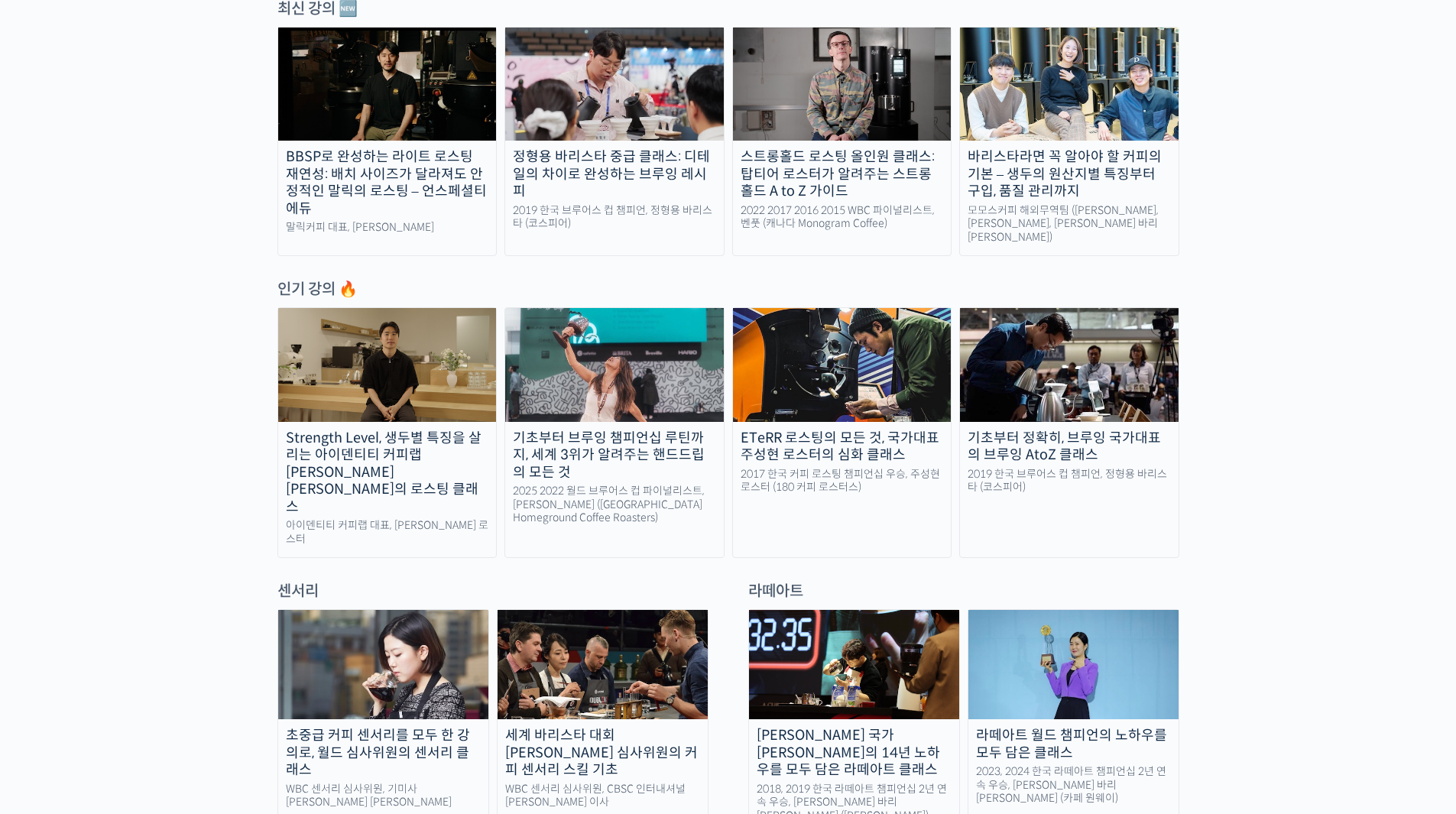
scroll to position [716, 0]
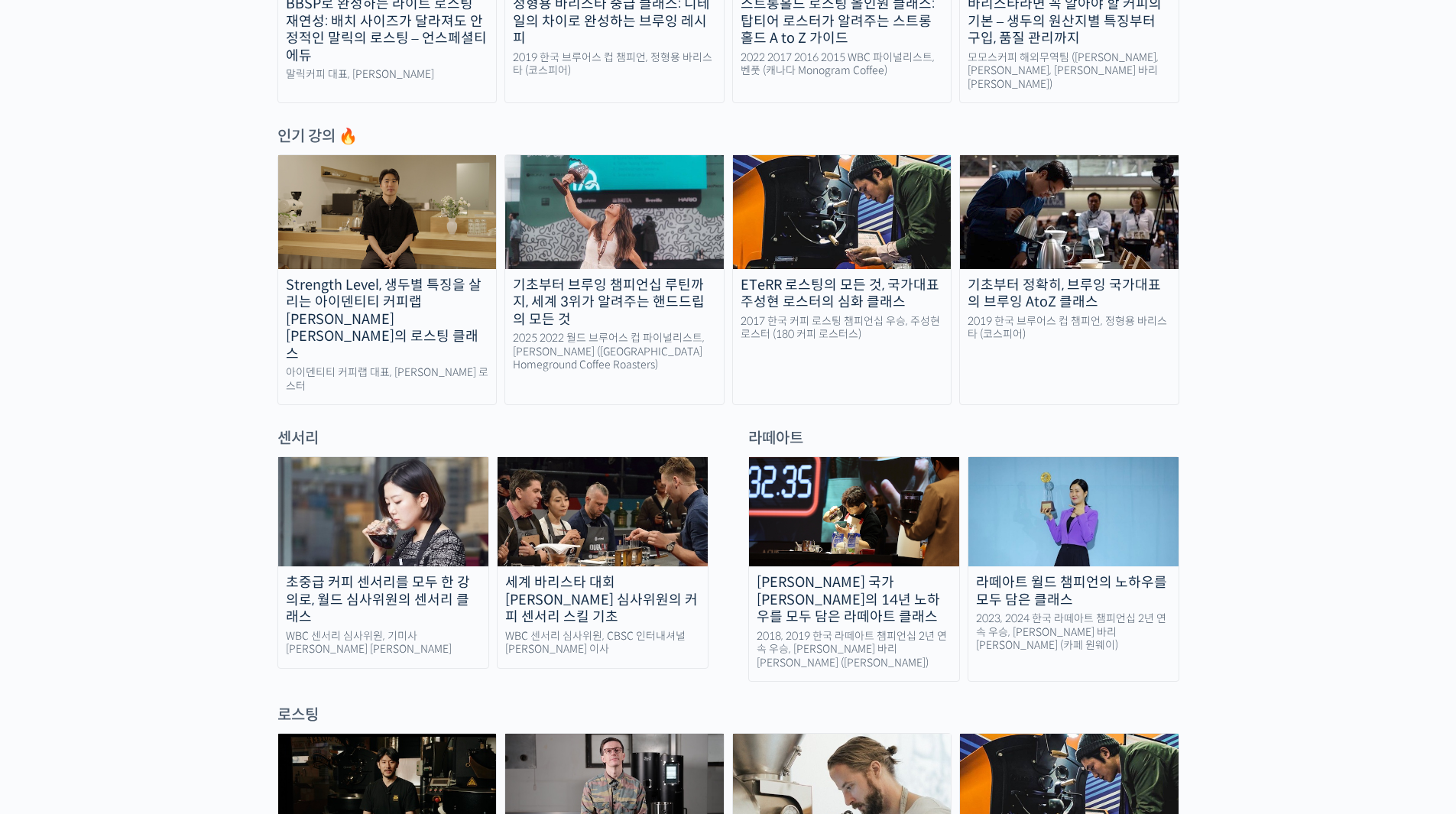
click at [1069, 612] on div "2023, 2024 한국 라떼아트 챔피언십 2년 연속 우승, 이지유 바리스타 (카페 원웨이)" at bounding box center [1073, 632] width 210 height 41
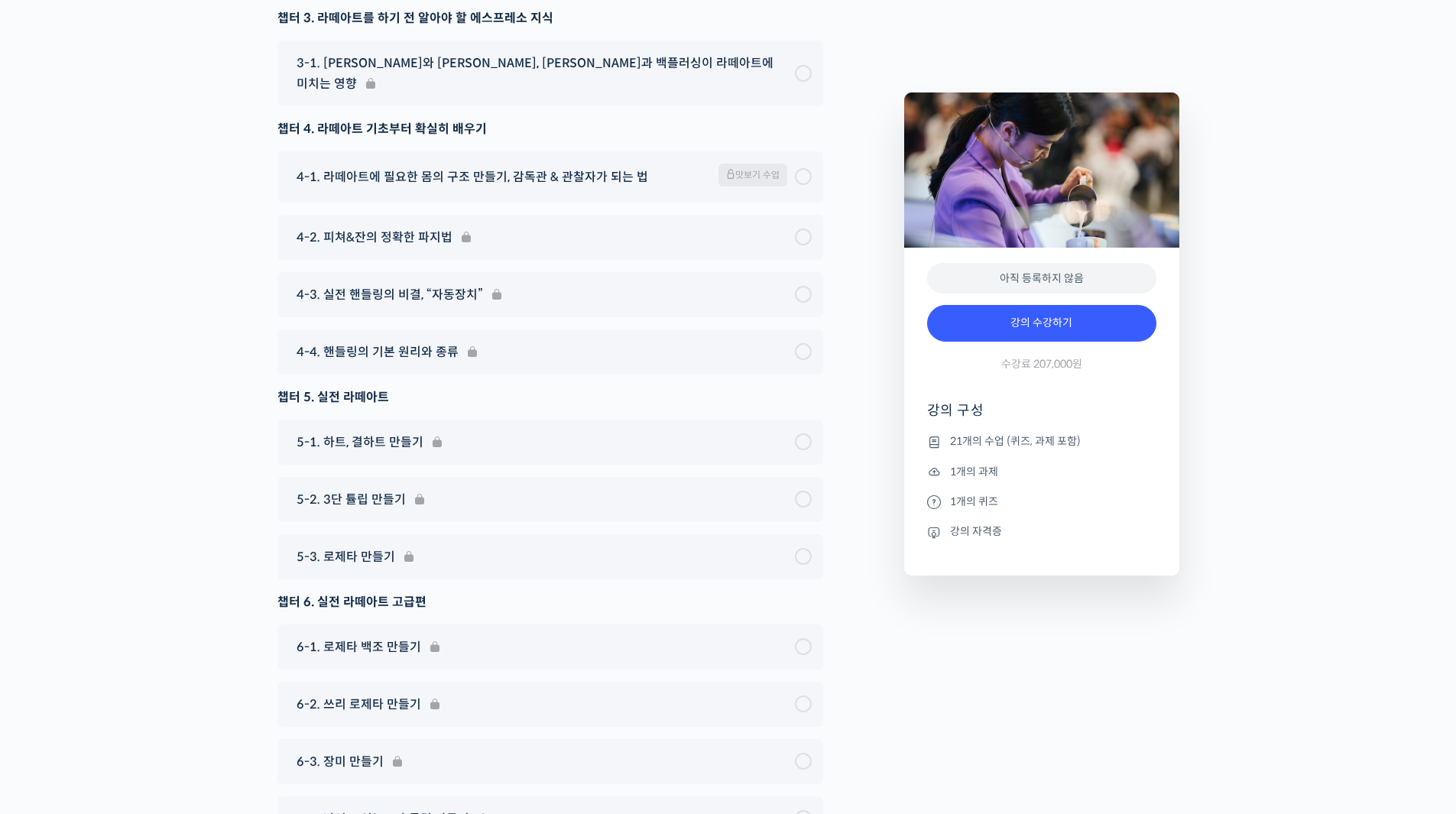
scroll to position [8684, 0]
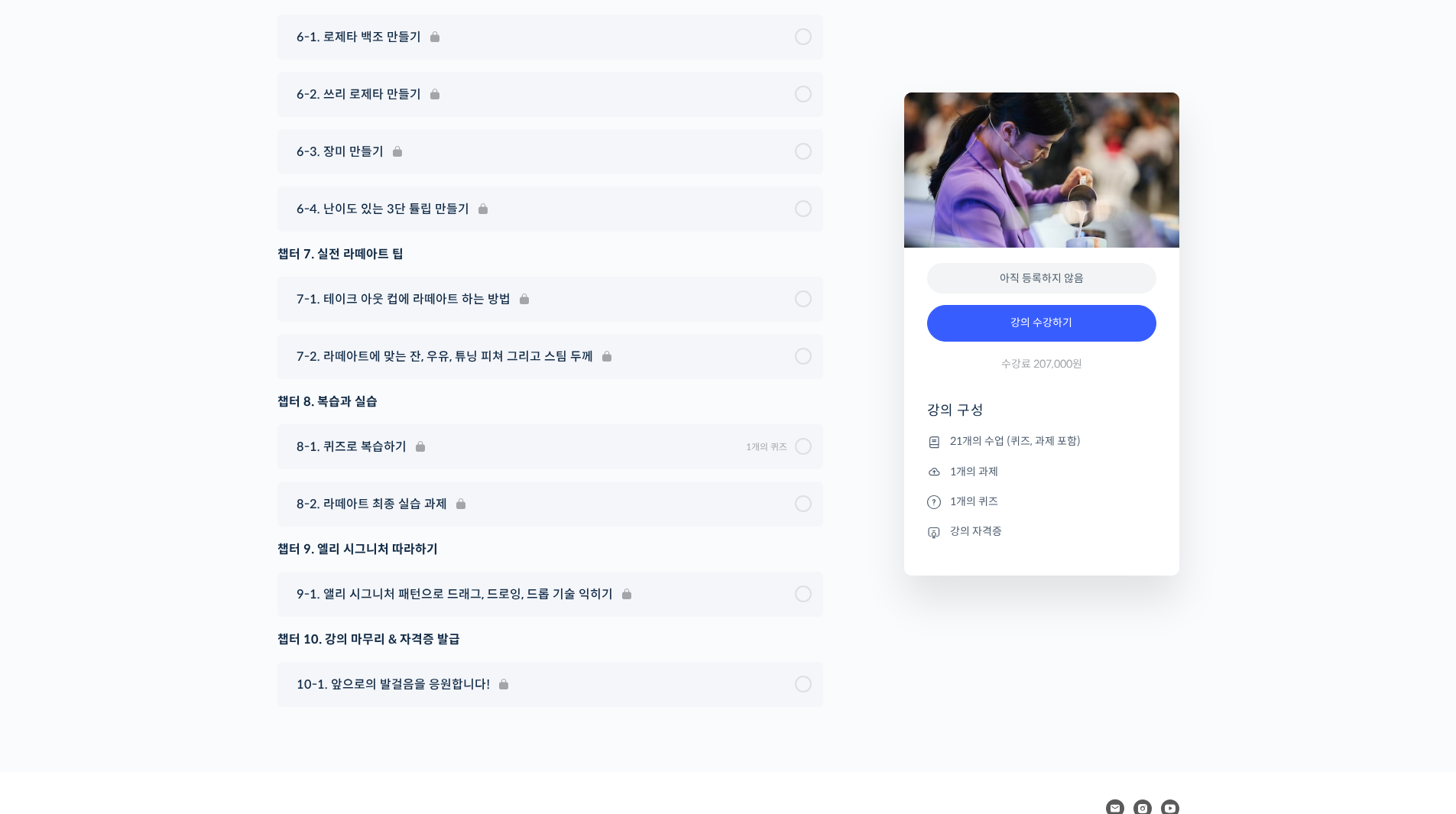
click at [412, 662] on div "10-1. 앞으로의 발걸음을 응원합니다!" at bounding box center [550, 684] width 546 height 45
click at [398, 630] on div "챕터 10. 강의 마무리 & 자격증 발급" at bounding box center [550, 640] width 546 height 21
click at [398, 572] on div "9-1. 앨리 시그니처 패턴으로 드래그, 드로잉, 드롭 기술 익히기" at bounding box center [550, 593] width 546 height 45
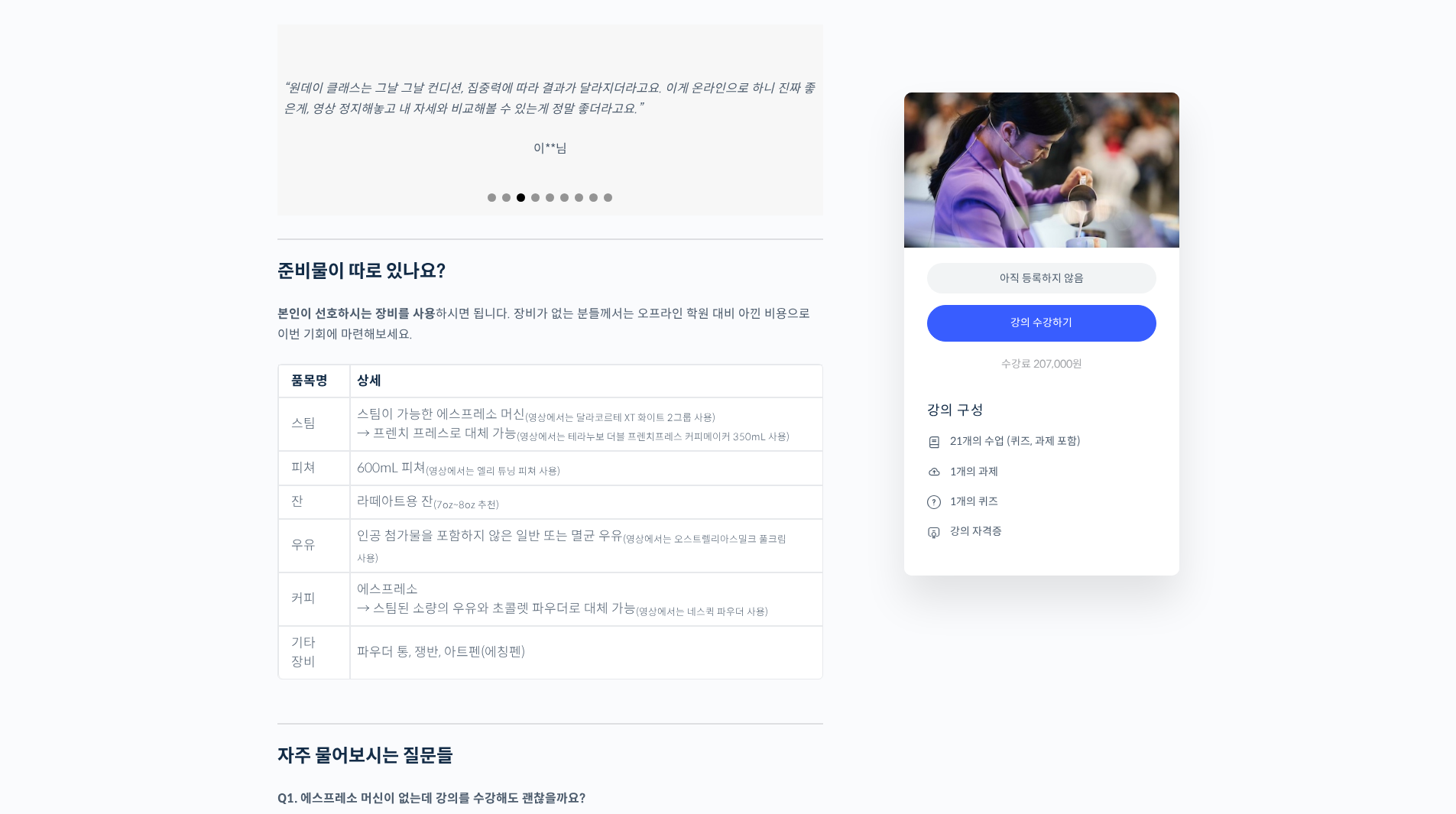
scroll to position [6520, 0]
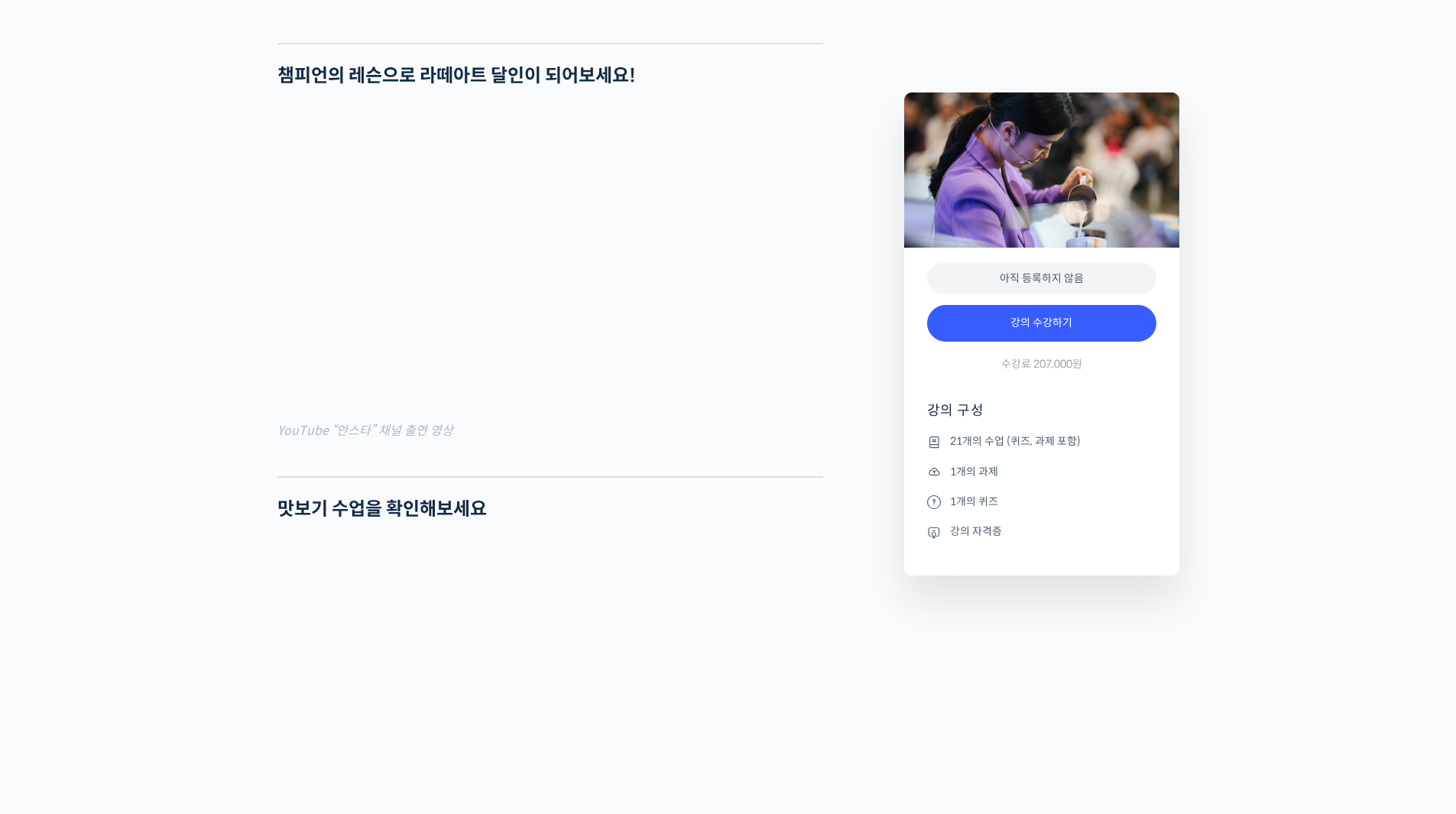
scroll to position [1191, 0]
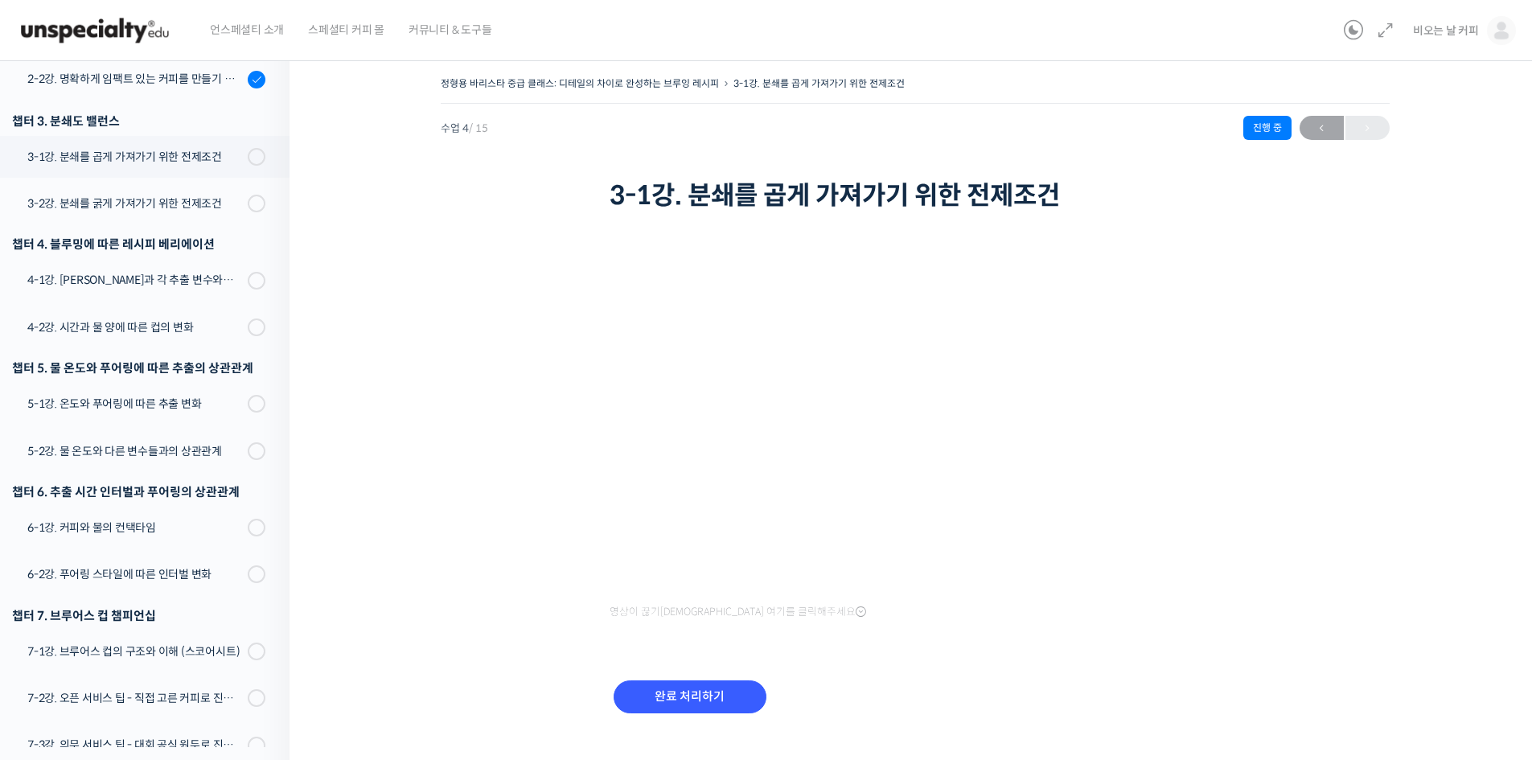
click at [1450, 529] on div "정형용 바리스타 중급 클래스: 디테일의 차이로 완성하는 브루잉 레시피 3-1강. 분쇄를 곱게 가져가기 위한 전제조건 진행 중 수업 4 / 15…" at bounding box center [914, 413] width 1089 height 683
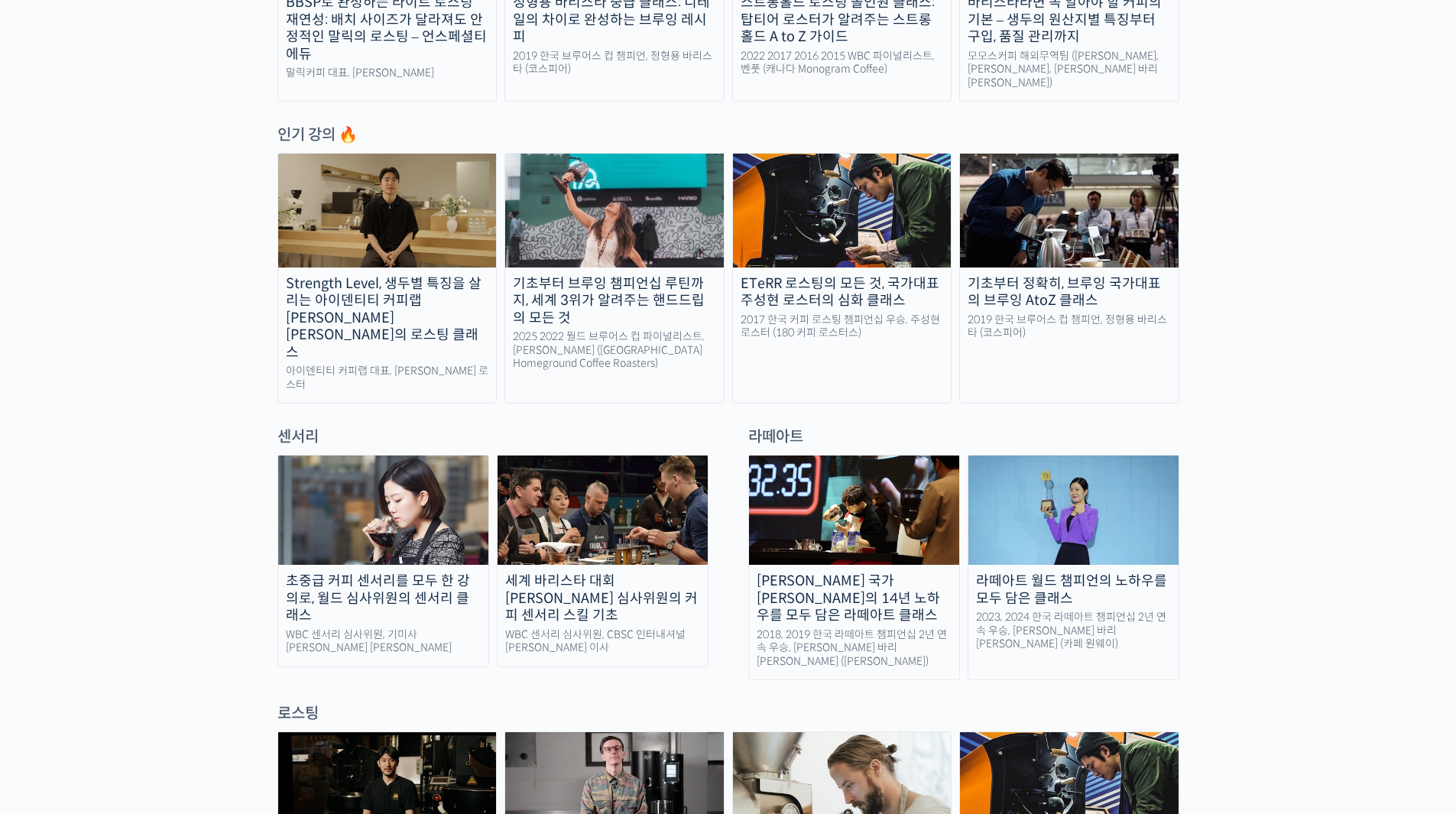
click at [893, 572] on div "[PERSON_NAME] 국가[PERSON_NAME]의 14년 노하우를 모두 담은 라떼아트 클래스" at bounding box center [853, 598] width 210 height 52
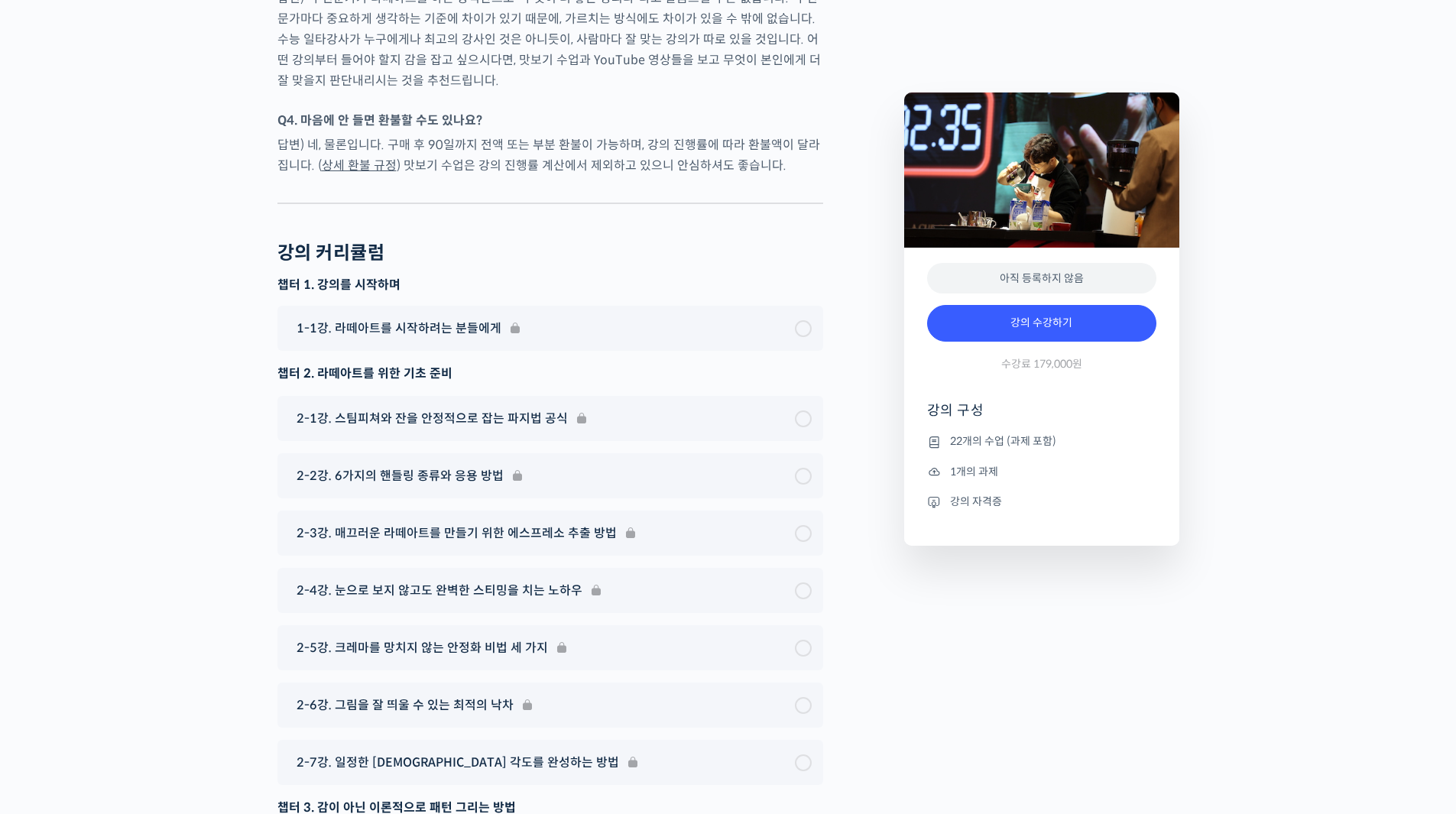
scroll to position [7675, 0]
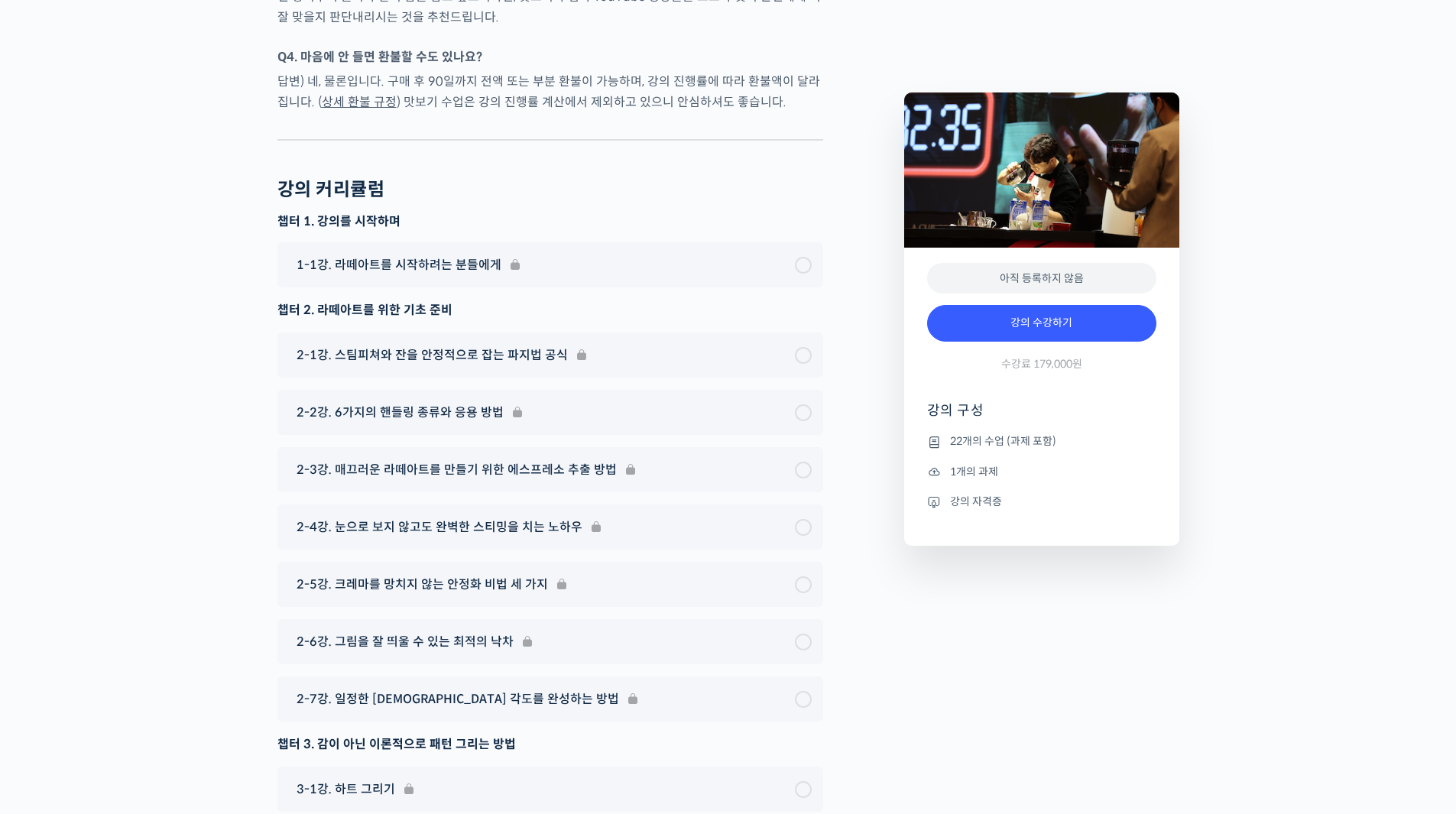
drag, startPoint x: 1102, startPoint y: 732, endPoint x: 1109, endPoint y: 732, distance: 7.0
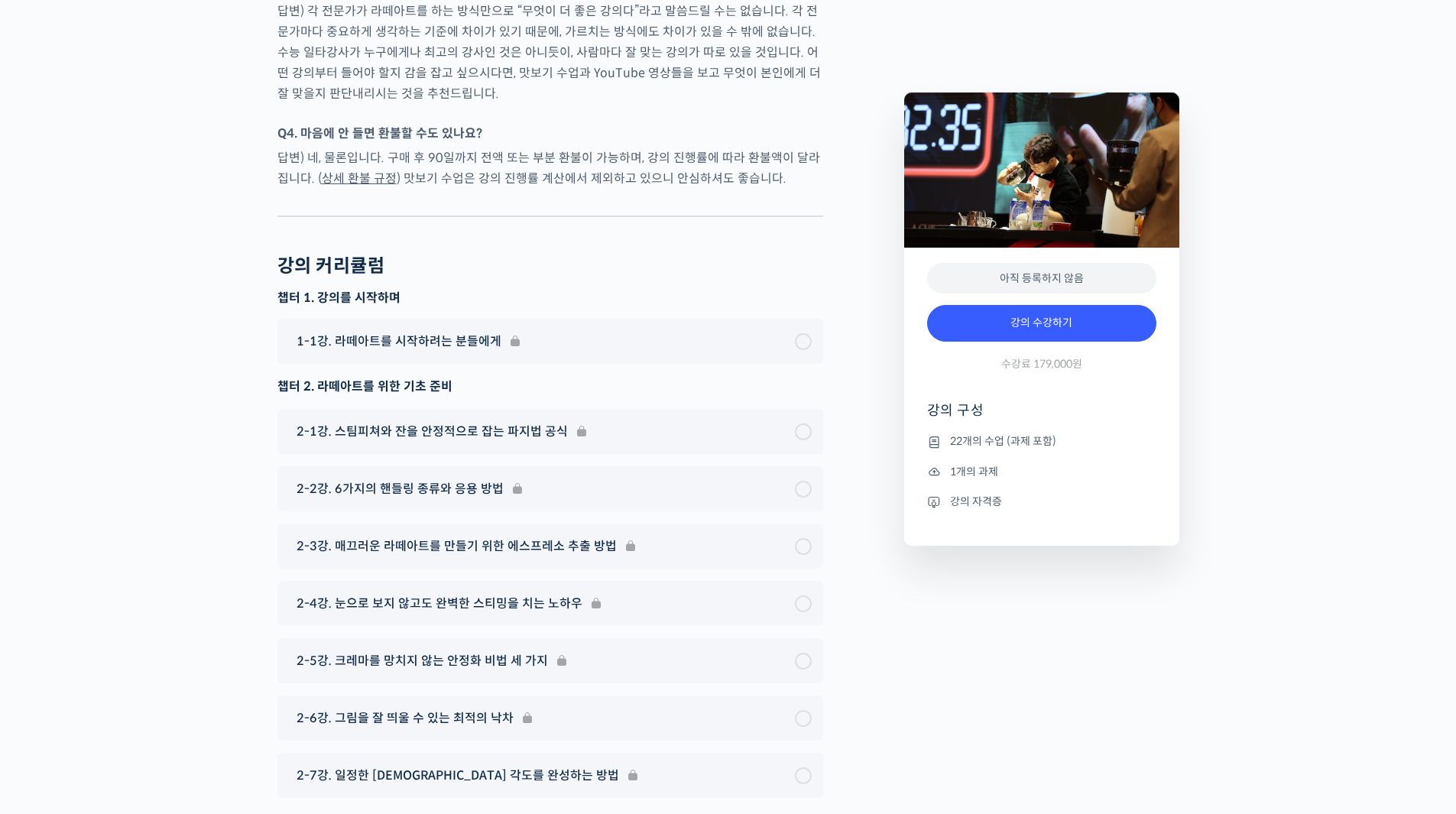
scroll to position [7726, 0]
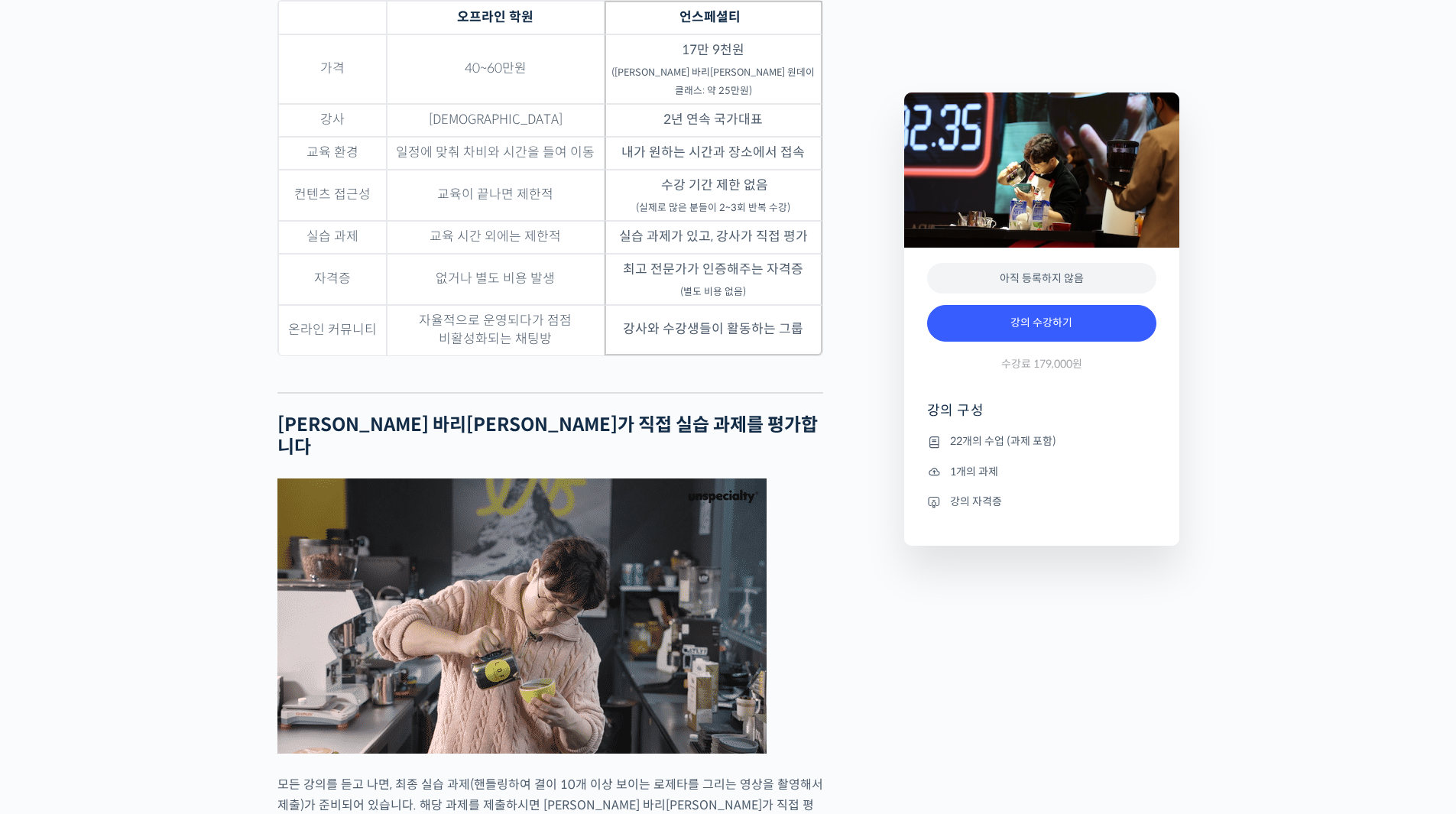
scroll to position [4635, 0]
